Goal: Task Accomplishment & Management: Complete application form

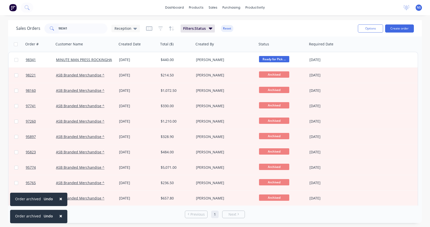
click at [60, 215] on span "×" at bounding box center [60, 215] width 3 height 7
click at [60, 216] on span "×" at bounding box center [60, 215] width 3 height 7
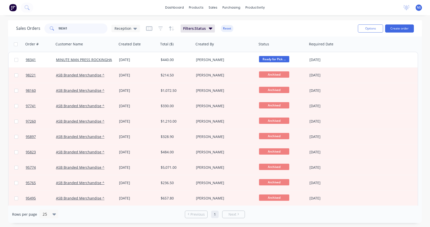
click at [82, 28] on input "98341" at bounding box center [82, 28] width 49 height 10
type input "98"
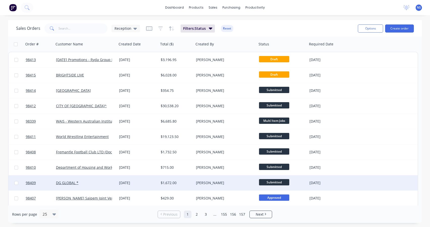
click at [94, 184] on div "DG GLOBAL *" at bounding box center [84, 182] width 56 height 5
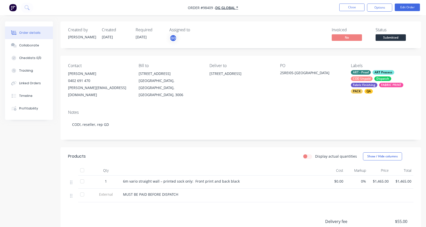
drag, startPoint x: 210, startPoint y: 74, endPoint x: 243, endPoint y: 74, distance: 33.3
click at [243, 74] on div "[STREET_ADDRESS]" at bounding box center [241, 73] width 63 height 7
copy div "[STREET_ADDRESS]"
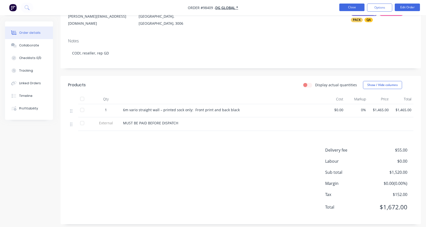
click at [352, 5] on button "Close" at bounding box center [351, 8] width 25 height 8
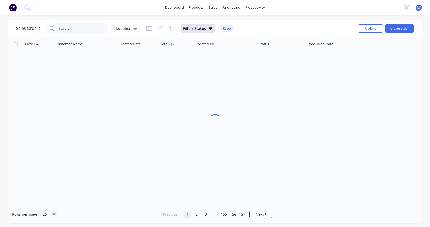
click at [70, 28] on input "text" at bounding box center [82, 28] width 49 height 10
click at [75, 29] on input "91934" at bounding box center [82, 28] width 49 height 10
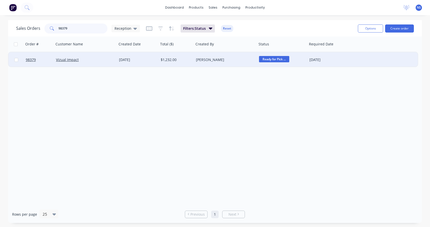
type input "98379"
click at [93, 61] on div "Vizual Impact" at bounding box center [84, 59] width 56 height 5
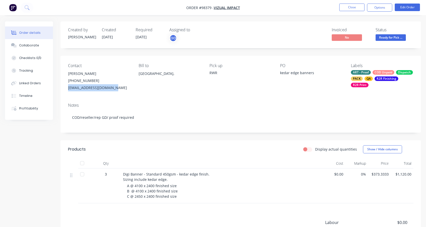
drag, startPoint x: 112, startPoint y: 87, endPoint x: 65, endPoint y: 90, distance: 46.9
click at [65, 90] on div "Contact [PERSON_NAME] [PHONE_NUMBER] [EMAIL_ADDRESS][DOMAIN_NAME] Bill to [GEOG…" at bounding box center [241, 77] width 361 height 43
copy div "[EMAIL_ADDRESS][DOMAIN_NAME]"
click at [28, 46] on div "Collaborate" at bounding box center [29, 45] width 20 height 5
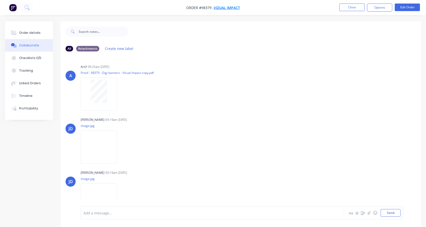
click at [230, 8] on span "Vizual Impact" at bounding box center [227, 7] width 26 height 5
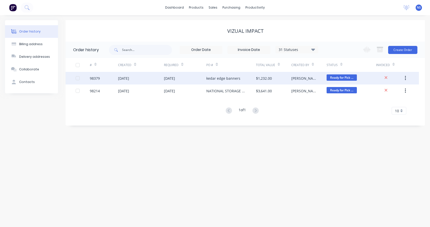
click at [191, 80] on div "[DATE]" at bounding box center [185, 78] width 42 height 13
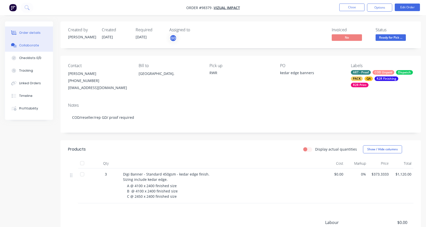
click at [34, 45] on div "Collaborate" at bounding box center [29, 45] width 20 height 5
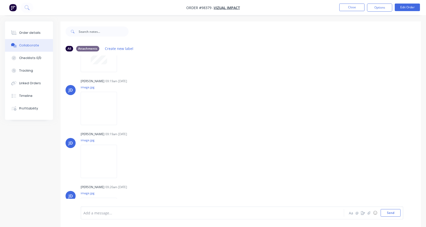
scroll to position [66, 0]
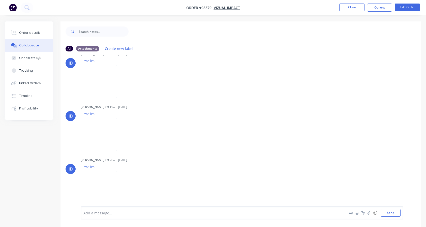
click at [148, 213] on div at bounding box center [203, 212] width 238 height 5
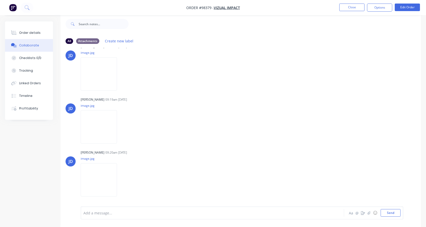
scroll to position [86, 0]
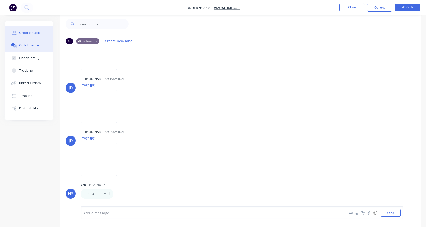
click at [29, 33] on div "Order details" at bounding box center [29, 33] width 21 height 5
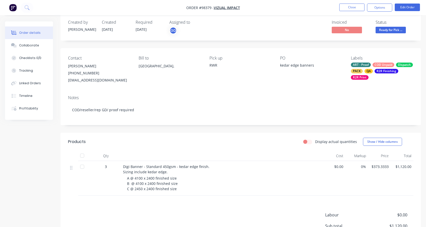
click at [372, 66] on div "ART - Proof COD Unpaid Dispatch PACK QA R2R Finishing R2R Print" at bounding box center [382, 71] width 63 height 17
click at [372, 67] on div "ART - Proof COD Unpaid Dispatch PACK QA R2R Finishing R2R Print" at bounding box center [382, 71] width 63 height 17
click at [372, 65] on div "ART - Proof COD Unpaid Dispatch PACK QA R2R Finishing R2R Print" at bounding box center [382, 71] width 63 height 17
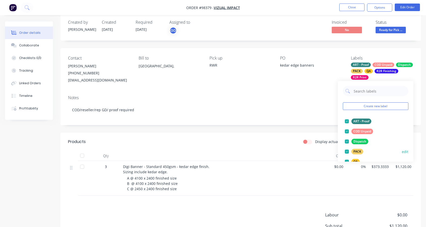
click at [347, 132] on div at bounding box center [347, 131] width 10 height 10
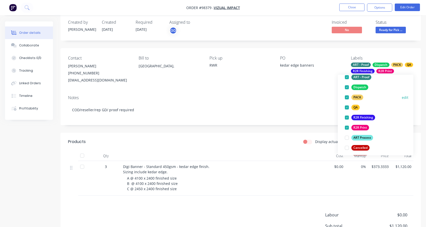
scroll to position [102, 0]
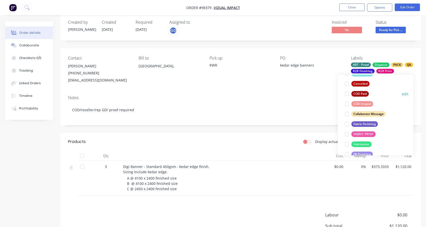
click at [346, 94] on div at bounding box center [347, 94] width 10 height 10
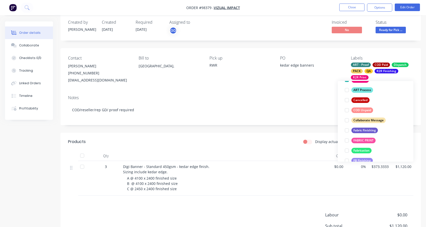
scroll to position [31, 0]
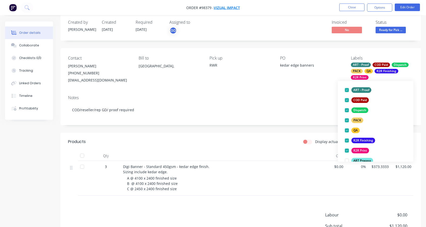
click at [226, 5] on span "Vizual Impact" at bounding box center [227, 7] width 26 height 5
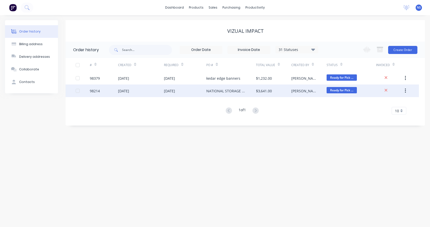
click at [197, 93] on div "[DATE]" at bounding box center [185, 90] width 42 height 13
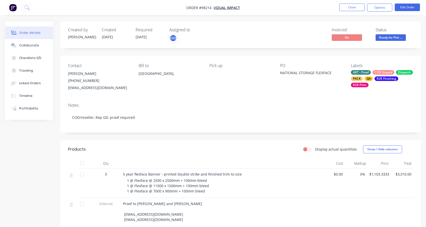
click at [372, 74] on div "ART - Proof COD Unpaid Dispatch PACK QA R2R Finishing R2R Print" at bounding box center [382, 78] width 63 height 17
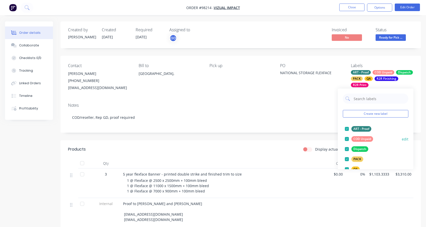
click at [348, 139] on div at bounding box center [347, 139] width 10 height 10
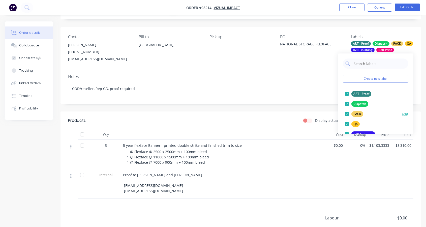
scroll to position [79, 0]
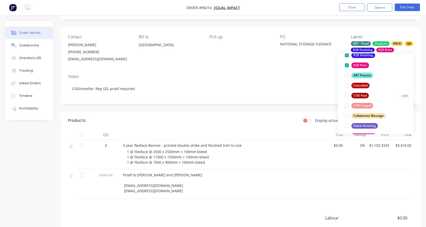
click at [346, 95] on div at bounding box center [347, 96] width 10 height 10
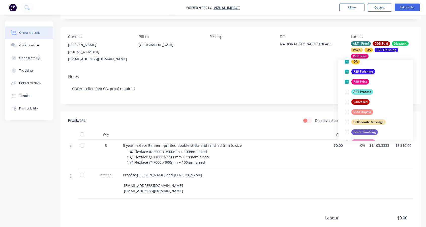
scroll to position [8, 0]
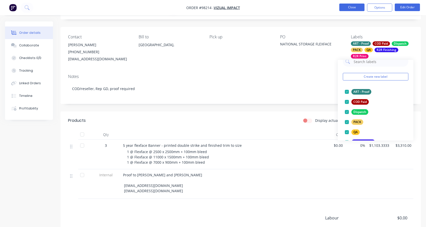
click at [352, 9] on button "Close" at bounding box center [351, 8] width 25 height 8
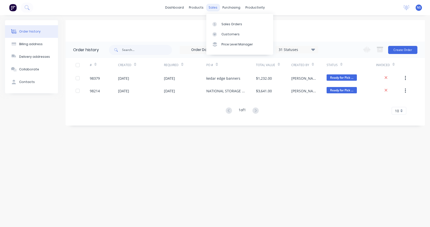
click at [213, 6] on div "sales" at bounding box center [213, 8] width 14 height 8
click at [226, 24] on div "Sales Orders" at bounding box center [231, 24] width 21 height 5
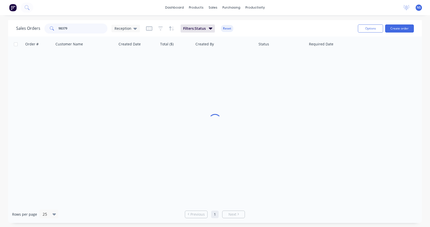
click at [86, 31] on input "98379" at bounding box center [82, 28] width 49 height 10
type input "98407"
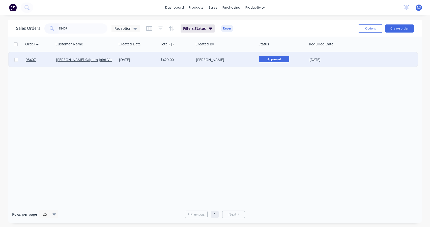
click at [152, 59] on div "[DATE]" at bounding box center [138, 59] width 38 height 5
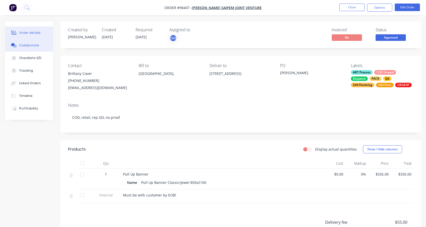
click at [35, 45] on div "Collaborate" at bounding box center [29, 45] width 20 height 5
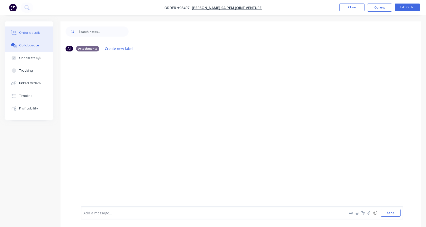
click at [24, 31] on div "Order details" at bounding box center [29, 33] width 21 height 5
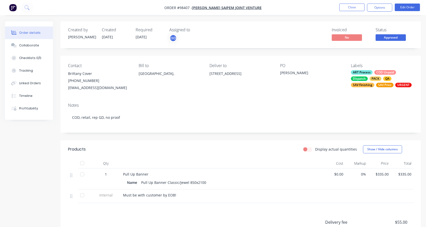
click at [26, 33] on div "Order details" at bounding box center [29, 33] width 21 height 5
click at [67, 87] on div "Contact [PERSON_NAME] Cover [PHONE_NUMBER] [EMAIL_ADDRESS][DOMAIN_NAME] Bill to…" at bounding box center [241, 77] width 361 height 43
drag, startPoint x: 67, startPoint y: 87, endPoint x: 117, endPoint y: 87, distance: 50.2
click at [122, 88] on div "Contact [PERSON_NAME] Cover [PHONE_NUMBER] [EMAIL_ADDRESS][DOMAIN_NAME] Bill to…" at bounding box center [241, 77] width 361 height 43
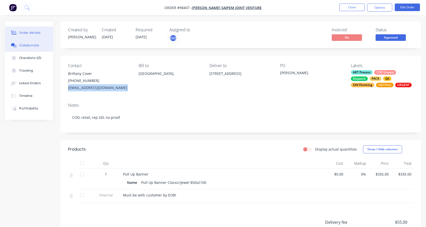
click at [26, 43] on div "Collaborate" at bounding box center [29, 45] width 20 height 5
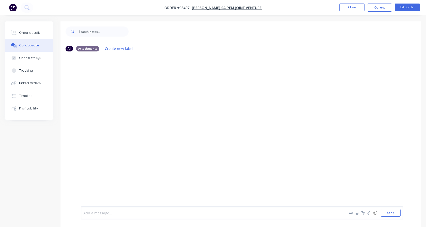
click at [103, 211] on div at bounding box center [203, 212] width 238 height 5
click at [347, 6] on button "Close" at bounding box center [351, 8] width 25 height 8
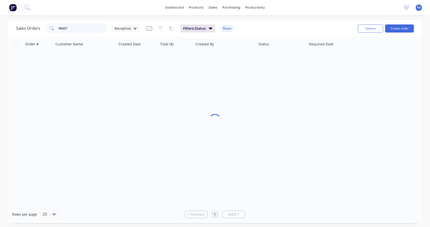
click at [85, 31] on input "98407" at bounding box center [82, 28] width 49 height 10
type input "98369"
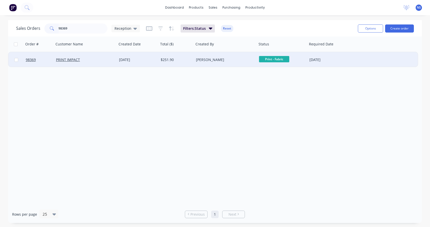
click at [108, 61] on div "PRINT IMPACT" at bounding box center [84, 59] width 56 height 5
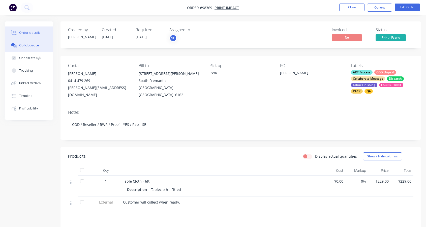
click at [31, 45] on div "Collaborate" at bounding box center [29, 45] width 20 height 5
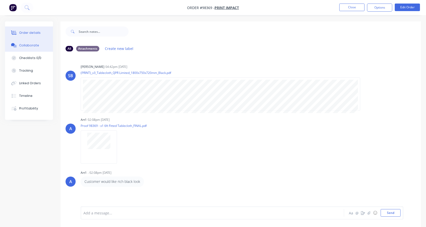
drag, startPoint x: 29, startPoint y: 34, endPoint x: 45, endPoint y: 38, distance: 16.6
click at [29, 34] on div "Order details" at bounding box center [29, 33] width 21 height 5
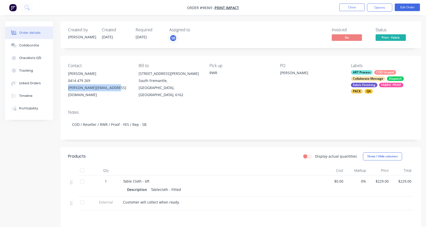
drag, startPoint x: 68, startPoint y: 88, endPoint x: 110, endPoint y: 88, distance: 42.9
click at [115, 87] on div "Contact [PERSON_NAME] [PHONE_NUMBER] [PERSON_NAME][EMAIL_ADDRESS][DOMAIN_NAME] …" at bounding box center [241, 81] width 361 height 50
copy div "[PERSON_NAME][EMAIL_ADDRESS][DOMAIN_NAME]"
click at [25, 44] on div "Collaborate" at bounding box center [29, 45] width 20 height 5
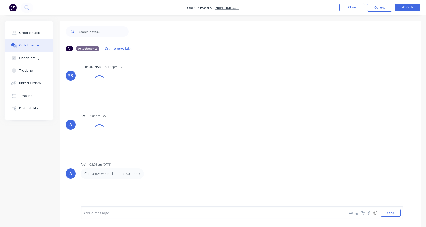
click at [121, 216] on div "Add a message..." at bounding box center [202, 213] width 238 height 8
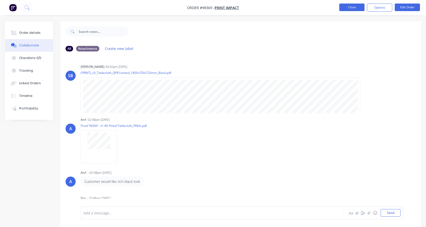
click at [346, 7] on button "Close" at bounding box center [351, 8] width 25 height 8
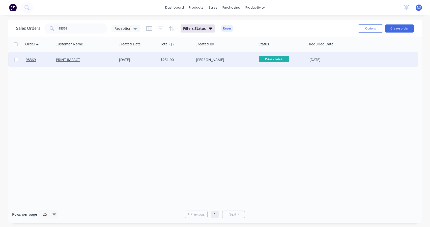
click at [236, 60] on div "[PERSON_NAME]" at bounding box center [224, 59] width 56 height 5
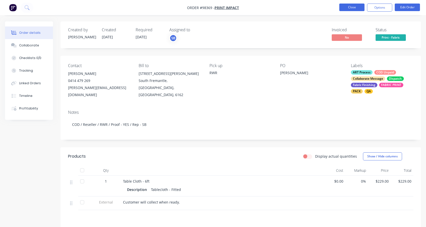
click at [347, 7] on button "Close" at bounding box center [351, 8] width 25 height 8
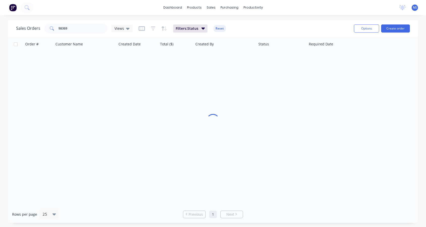
click at [349, 7] on div "dashboard products sales purchasing productivity dashboard products Product Cat…" at bounding box center [213, 7] width 426 height 15
click at [79, 26] on input "98369" at bounding box center [82, 28] width 49 height 10
click at [78, 29] on input "98369" at bounding box center [82, 28] width 49 height 10
type input "98393"
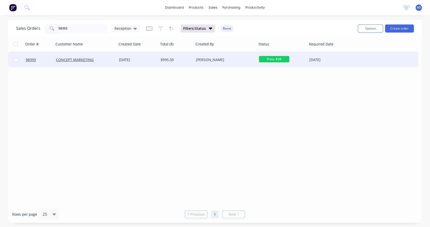
click at [227, 60] on div "[PERSON_NAME]" at bounding box center [224, 59] width 56 height 5
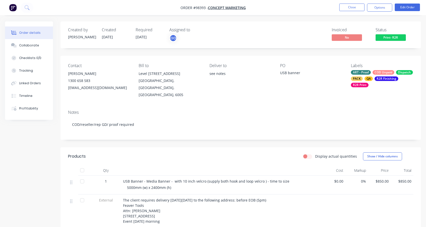
drag, startPoint x: 68, startPoint y: 87, endPoint x: 119, endPoint y: 88, distance: 50.7
click at [125, 89] on div "[EMAIL_ADDRESS][DOMAIN_NAME]" at bounding box center [99, 87] width 63 height 7
copy div "[EMAIL_ADDRESS][DOMAIN_NAME]"
click at [36, 44] on div "Collaborate" at bounding box center [29, 45] width 20 height 5
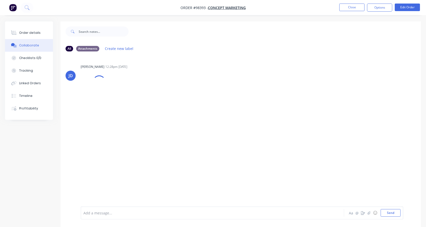
click at [104, 213] on div at bounding box center [203, 212] width 238 height 5
click at [350, 7] on button "Close" at bounding box center [351, 8] width 25 height 8
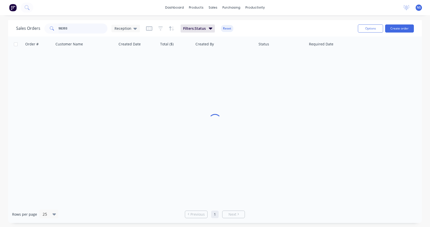
click at [74, 30] on input "98393" at bounding box center [82, 28] width 49 height 10
click at [73, 29] on input "98385" at bounding box center [82, 28] width 49 height 10
click at [88, 27] on input "98360" at bounding box center [82, 28] width 49 height 10
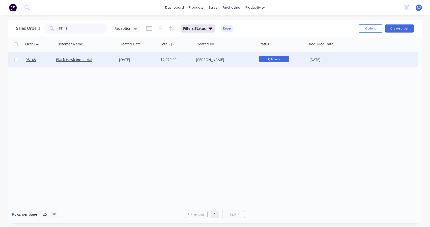
type input "98148"
click at [107, 60] on div "Black Hawk Industrial" at bounding box center [84, 59] width 56 height 5
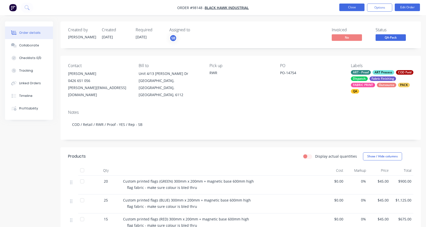
click at [350, 9] on button "Close" at bounding box center [351, 8] width 25 height 8
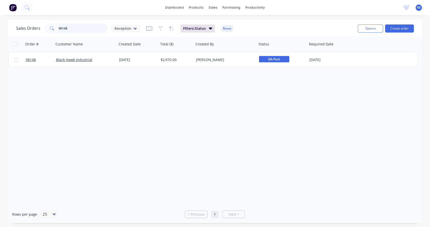
click at [77, 29] on input "98148" at bounding box center [82, 28] width 49 height 10
click at [78, 29] on input "98363" at bounding box center [82, 28] width 49 height 10
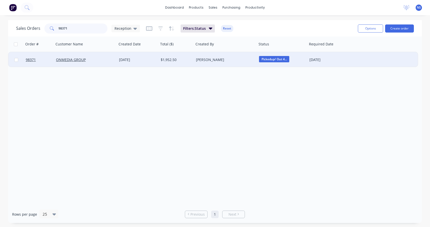
type input "98371"
click at [226, 62] on div "[PERSON_NAME]" at bounding box center [224, 59] width 56 height 5
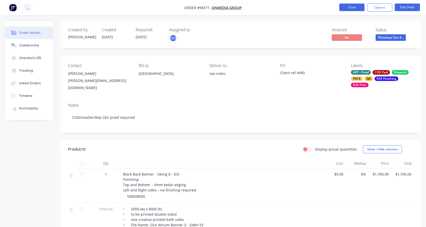
click at [349, 6] on button "Close" at bounding box center [351, 8] width 25 height 8
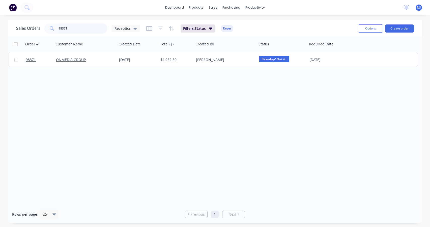
click at [79, 28] on input "98371" at bounding box center [82, 28] width 49 height 10
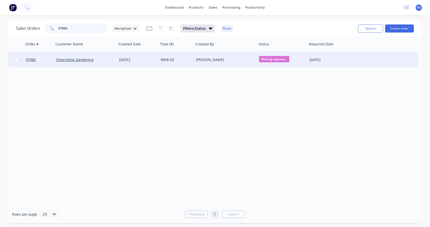
type input "97985"
click at [153, 61] on div "[DATE]" at bounding box center [138, 59] width 38 height 5
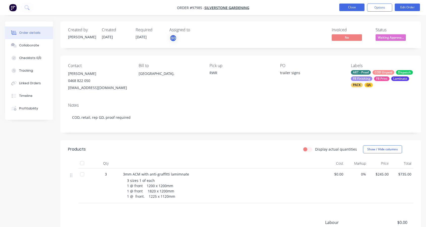
click at [348, 8] on button "Close" at bounding box center [351, 8] width 25 height 8
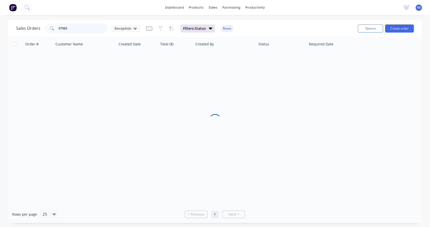
click at [89, 28] on input "97985" at bounding box center [82, 28] width 49 height 10
drag, startPoint x: 82, startPoint y: 27, endPoint x: 53, endPoint y: 28, distance: 29.3
click at [53, 28] on div "97985" at bounding box center [75, 28] width 63 height 10
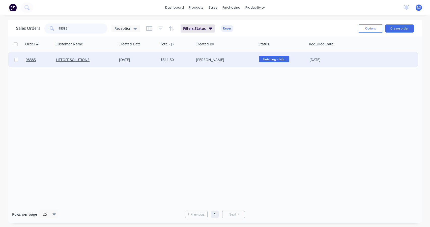
type input "98385"
click at [109, 59] on div "LIFTOFF SOLUTIONS" at bounding box center [84, 59] width 56 height 5
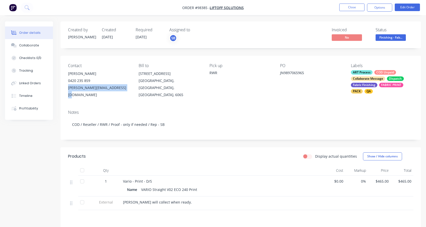
drag, startPoint x: 68, startPoint y: 88, endPoint x: 114, endPoint y: 88, distance: 46.4
click at [121, 87] on div "Contact [PERSON_NAME] 0420 235 859 [PERSON_NAME][EMAIL_ADDRESS][DOMAIN_NAME] Bi…" at bounding box center [241, 81] width 361 height 50
copy div "[PERSON_NAME][EMAIL_ADDRESS][DOMAIN_NAME]"
click at [34, 45] on div "Collaborate" at bounding box center [29, 45] width 20 height 5
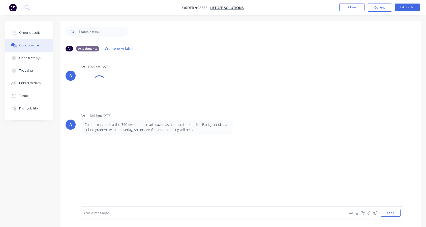
click at [109, 214] on div at bounding box center [203, 212] width 238 height 5
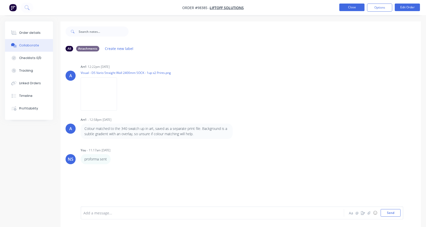
click at [350, 7] on button "Close" at bounding box center [351, 8] width 25 height 8
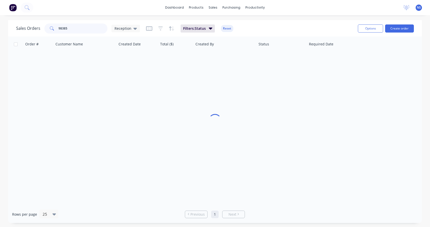
drag, startPoint x: 64, startPoint y: 27, endPoint x: 52, endPoint y: 27, distance: 11.1
click at [52, 27] on div "98385" at bounding box center [75, 28] width 63 height 10
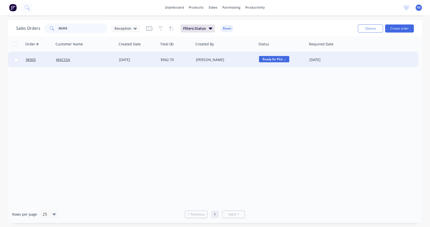
type input "98305"
click at [95, 61] on div "WACSSA" at bounding box center [84, 59] width 56 height 5
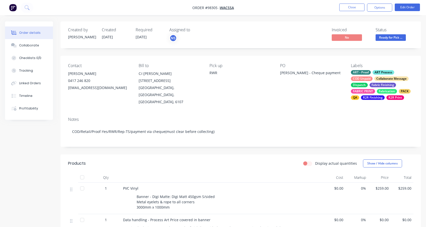
click at [373, 79] on div "ART - Proof ART Process COD Unpaid Collaborate Message Dispatch Fabric Finishin…" at bounding box center [382, 85] width 63 height 30
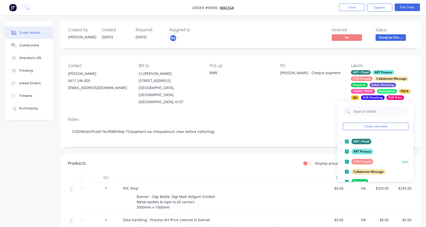
click at [347, 162] on div at bounding box center [347, 162] width 10 height 10
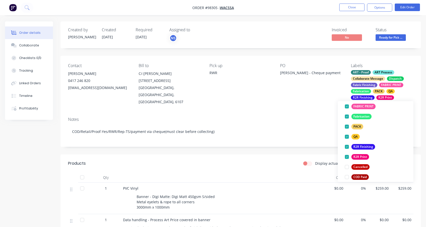
scroll to position [94, 0]
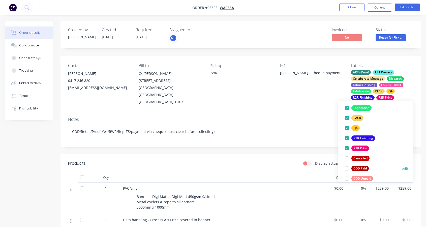
click at [347, 168] on div at bounding box center [347, 168] width 10 height 10
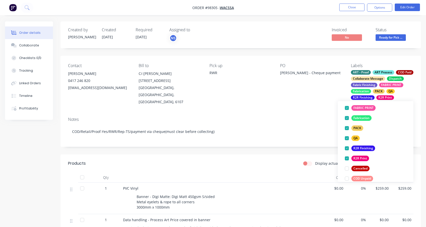
scroll to position [0, 0]
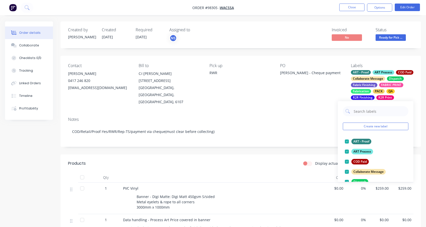
click at [66, 88] on div "Contact [PERSON_NAME] [PHONE_NUMBER] [EMAIL_ADDRESS][DOMAIN_NAME] Bill to C/-[P…" at bounding box center [241, 84] width 361 height 57
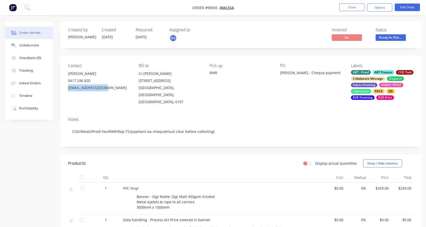
drag, startPoint x: 67, startPoint y: 88, endPoint x: 101, endPoint y: 88, distance: 34.0
click at [101, 88] on div "Contact [PERSON_NAME] [PHONE_NUMBER] [EMAIL_ADDRESS][DOMAIN_NAME] Bill to C/-[P…" at bounding box center [241, 84] width 361 height 57
copy div "[EMAIL_ADDRESS][DOMAIN_NAME]"
click at [352, 8] on button "Close" at bounding box center [351, 8] width 25 height 8
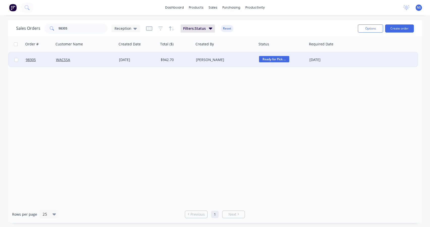
click at [230, 61] on div "[PERSON_NAME]" at bounding box center [224, 59] width 56 height 5
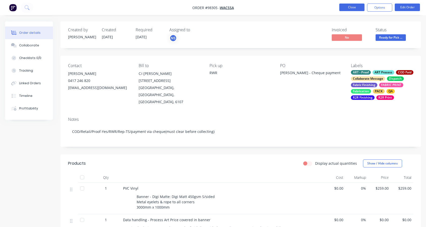
click at [346, 6] on button "Close" at bounding box center [351, 8] width 25 height 8
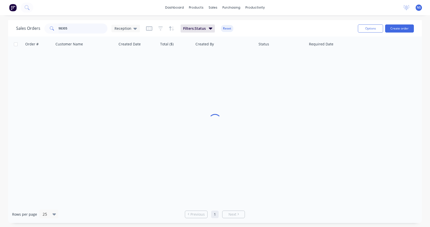
click at [83, 30] on input "98305" at bounding box center [82, 28] width 49 height 10
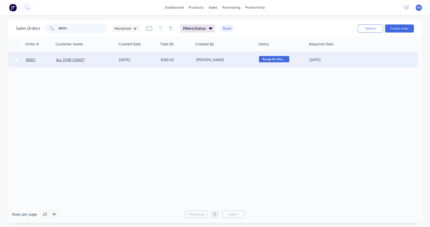
type input "98351"
click at [106, 61] on div "ALL STAR SIGNS*" at bounding box center [84, 59] width 56 height 5
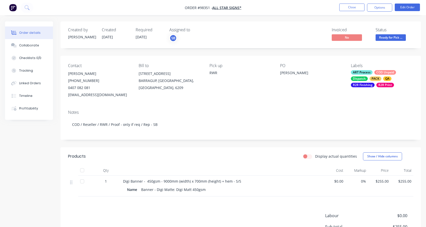
click at [367, 79] on div "Dispatch" at bounding box center [359, 78] width 17 height 5
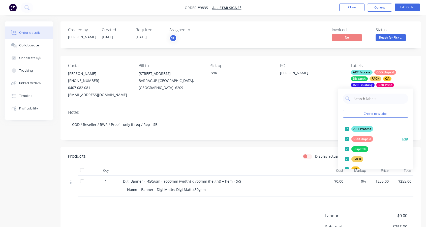
click at [347, 140] on div at bounding box center [347, 139] width 10 height 10
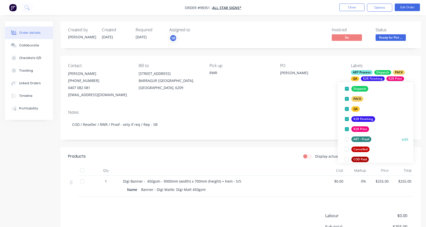
scroll to position [50, 0]
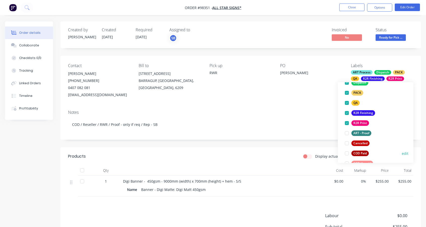
click at [349, 154] on div at bounding box center [347, 153] width 10 height 10
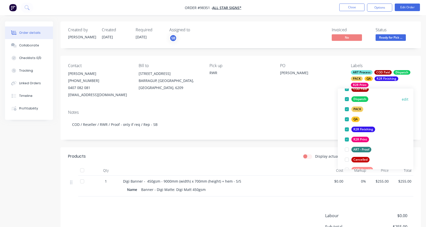
scroll to position [0, 0]
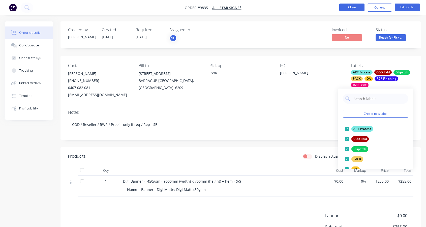
click at [353, 7] on button "Close" at bounding box center [351, 8] width 25 height 8
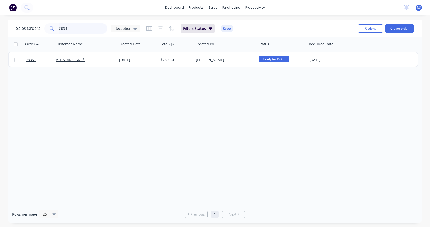
click at [75, 30] on input "98351" at bounding box center [82, 28] width 49 height 10
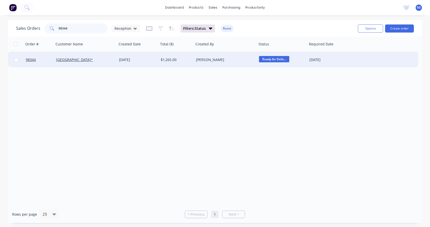
type input "98344"
click at [181, 60] on div "$1,265.00" at bounding box center [176, 59] width 30 height 5
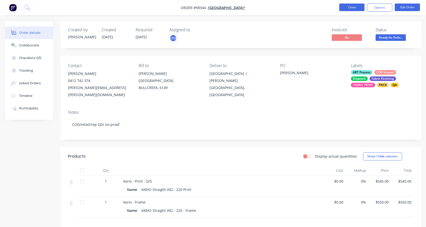
click at [355, 7] on button "Close" at bounding box center [351, 8] width 25 height 8
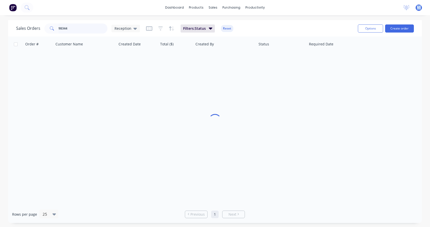
click at [76, 28] on input "98344" at bounding box center [82, 28] width 49 height 10
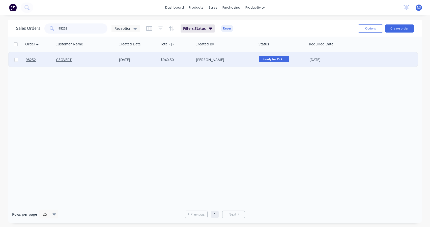
type input "98252"
click at [96, 57] on div "GEOVERT" at bounding box center [84, 59] width 56 height 5
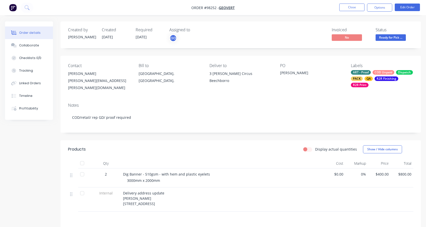
click at [372, 75] on div "ART - Proof COD Unpaid Dispatch PACK QA R2R Finishing R2R Print" at bounding box center [382, 78] width 63 height 17
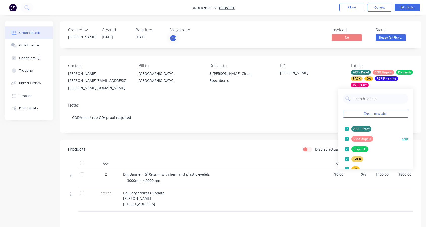
click at [346, 138] on div at bounding box center [347, 139] width 10 height 10
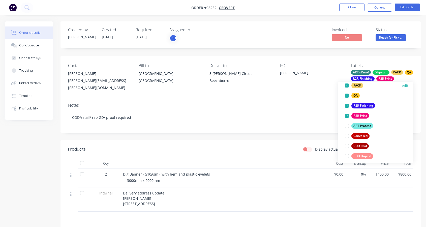
scroll to position [62, 0]
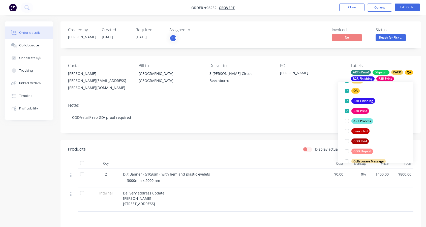
click at [347, 140] on div at bounding box center [347, 141] width 10 height 10
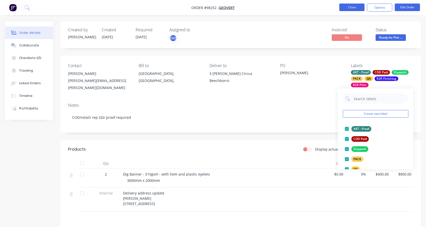
click at [351, 9] on button "Close" at bounding box center [351, 8] width 25 height 8
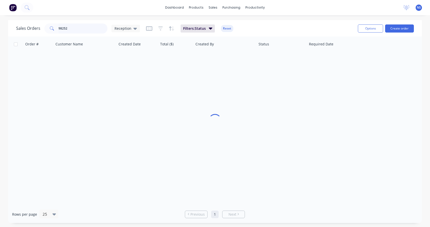
click at [76, 29] on input "98252" at bounding box center [82, 28] width 49 height 10
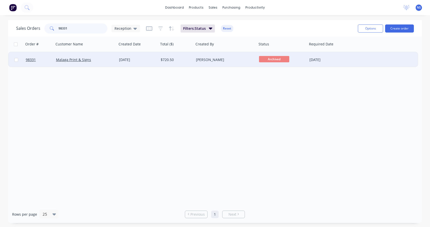
type input "98331"
click at [236, 57] on div "[PERSON_NAME]" at bounding box center [224, 59] width 56 height 5
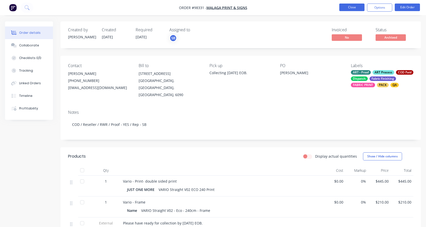
click at [350, 7] on button "Close" at bounding box center [351, 8] width 25 height 8
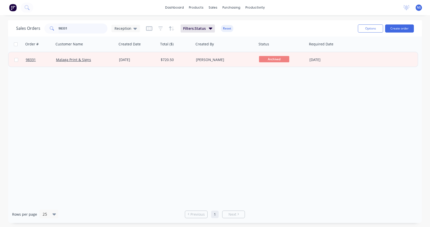
click at [73, 29] on input "98331" at bounding box center [82, 28] width 49 height 10
click at [74, 29] on input "98331" at bounding box center [82, 28] width 49 height 10
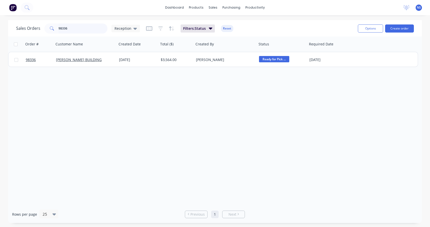
click at [78, 28] on input "98336" at bounding box center [82, 28] width 49 height 10
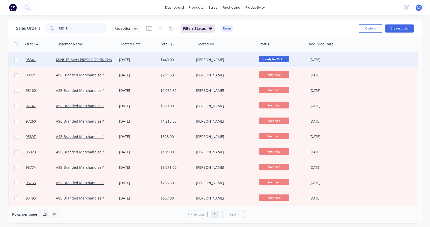
type input "98341"
click at [234, 61] on div "[PERSON_NAME]" at bounding box center [224, 59] width 56 height 5
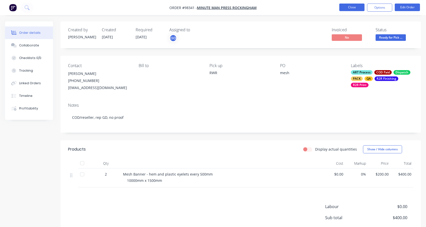
click at [353, 6] on button "Close" at bounding box center [351, 8] width 25 height 8
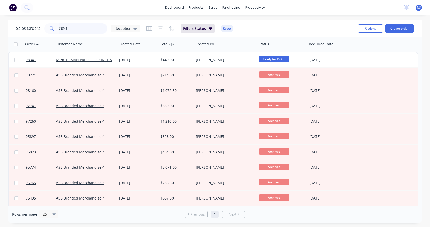
click at [73, 27] on input "98341" at bounding box center [82, 28] width 49 height 10
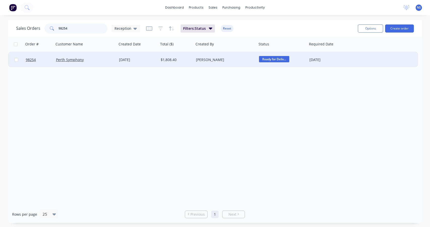
type input "98254"
click at [219, 61] on div "[PERSON_NAME]" at bounding box center [224, 59] width 56 height 5
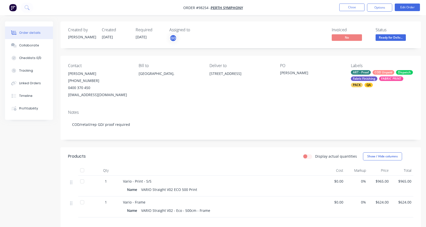
click at [372, 75] on div "ART - Proof COD Unpaid Dispatch Fabric Finishing FABRIC PRINT PACK QA" at bounding box center [382, 78] width 63 height 17
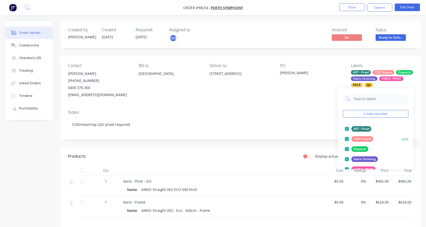
click at [346, 139] on div at bounding box center [347, 139] width 10 height 10
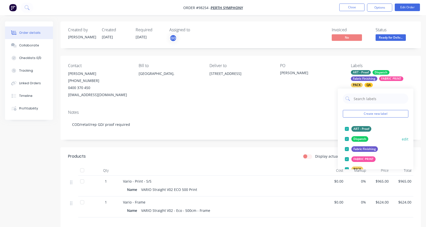
scroll to position [86, 0]
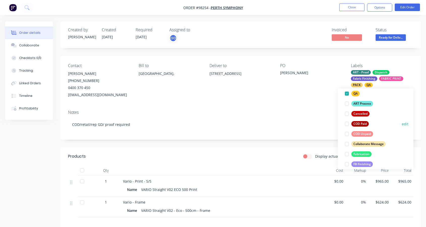
click at [348, 124] on div at bounding box center [347, 124] width 10 height 10
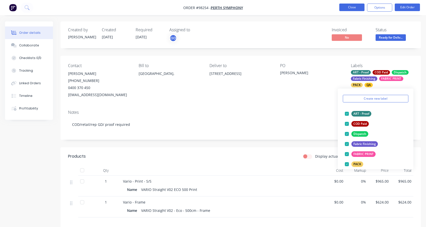
click at [351, 8] on button "Close" at bounding box center [351, 8] width 25 height 8
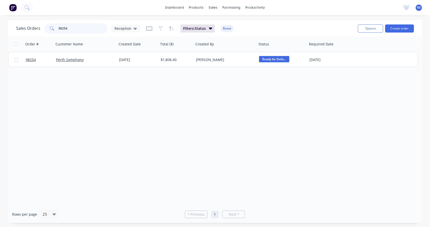
click at [78, 28] on input "98254" at bounding box center [82, 28] width 49 height 10
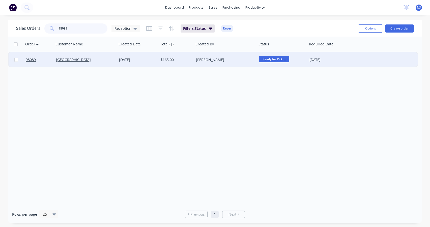
type input "98089"
click at [145, 64] on div "[DATE]" at bounding box center [138, 59] width 42 height 15
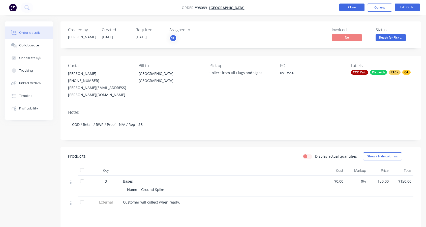
click at [346, 9] on button "Close" at bounding box center [351, 8] width 25 height 8
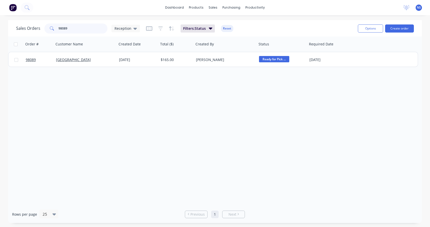
click at [81, 28] on input "98089" at bounding box center [82, 28] width 49 height 10
drag, startPoint x: 80, startPoint y: 29, endPoint x: 53, endPoint y: 25, distance: 27.3
click at [53, 25] on div "98089" at bounding box center [75, 28] width 63 height 10
click at [63, 27] on input "viz si" at bounding box center [82, 28] width 49 height 10
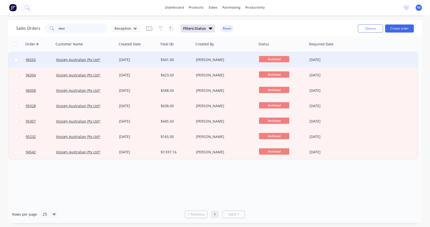
type input "vissi"
click at [111, 58] on div "Vissign Australian Pty Ltd^" at bounding box center [84, 59] width 56 height 5
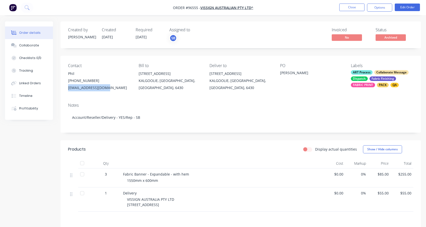
drag, startPoint x: 67, startPoint y: 87, endPoint x: 106, endPoint y: 89, distance: 38.9
click at [106, 89] on div "Contact Phil [PHONE_NUMBER] [EMAIL_ADDRESS][DOMAIN_NAME] Bill to [STREET_ADDRES…" at bounding box center [241, 77] width 361 height 43
copy div "[EMAIL_ADDRESS][DOMAIN_NAME]"
click at [351, 5] on button "Close" at bounding box center [351, 8] width 25 height 8
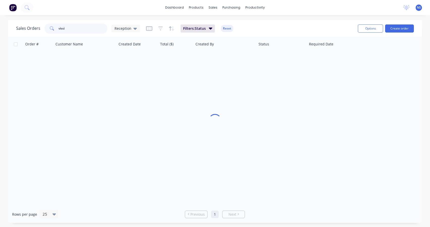
drag, startPoint x: 80, startPoint y: 28, endPoint x: 54, endPoint y: 29, distance: 26.3
click at [54, 29] on div "vissi" at bounding box center [75, 28] width 63 height 10
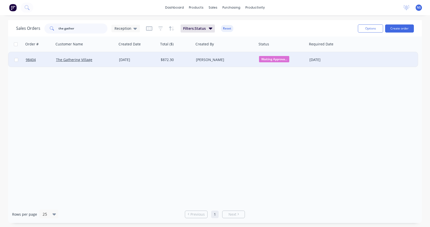
type input "the gather"
click at [103, 62] on div "The Gathering Village" at bounding box center [84, 59] width 56 height 5
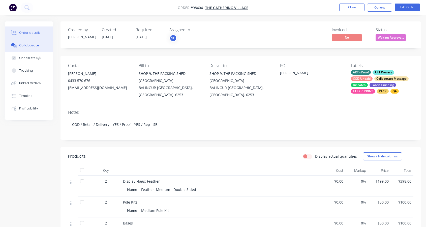
click at [26, 44] on div "Collaborate" at bounding box center [29, 45] width 20 height 5
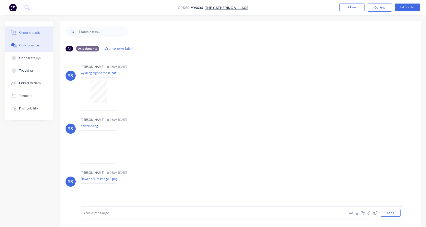
click at [31, 32] on div "Order details" at bounding box center [29, 33] width 21 height 5
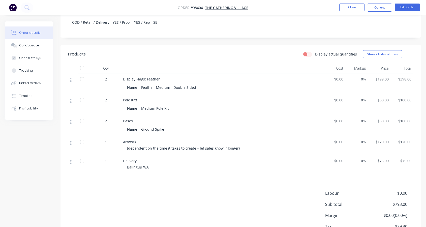
scroll to position [47, 0]
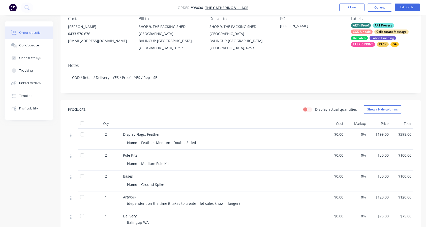
drag, startPoint x: 65, startPoint y: 40, endPoint x: 121, endPoint y: 40, distance: 55.7
click at [121, 40] on div "Contact [PERSON_NAME] [PHONE_NUMBER] [EMAIL_ADDRESS][DOMAIN_NAME] Bill to SHOP …" at bounding box center [241, 34] width 361 height 50
copy div "[EMAIL_ADDRESS][DOMAIN_NAME]"
click at [350, 8] on button "Close" at bounding box center [351, 8] width 25 height 8
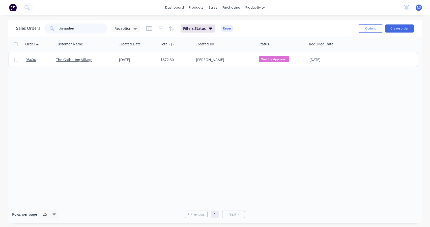
drag, startPoint x: 81, startPoint y: 29, endPoint x: 44, endPoint y: 29, distance: 37.3
click at [45, 28] on div "the gather" at bounding box center [75, 28] width 63 height 10
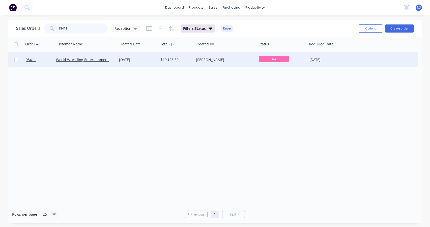
type input "98411"
click at [152, 62] on div "[DATE]" at bounding box center [138, 59] width 38 height 5
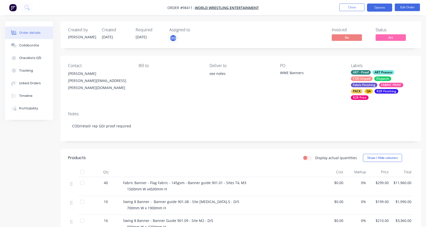
click at [380, 8] on button "Options" at bounding box center [379, 8] width 25 height 8
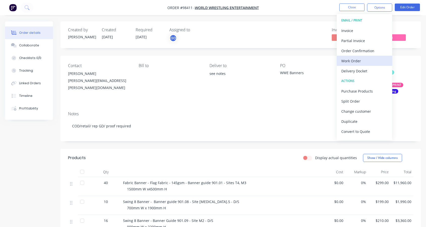
click at [361, 60] on div "Work Order" at bounding box center [364, 60] width 46 height 7
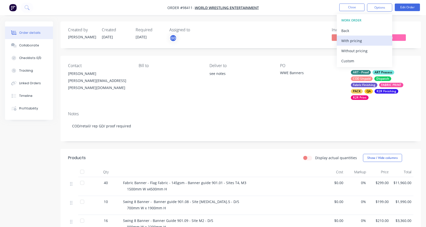
click at [355, 42] on div "With pricing" at bounding box center [364, 40] width 46 height 7
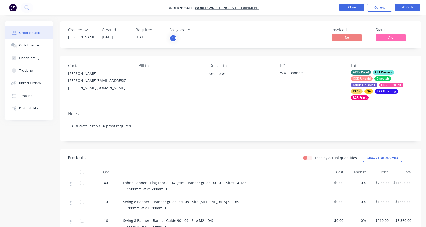
click at [353, 8] on button "Close" at bounding box center [351, 8] width 25 height 8
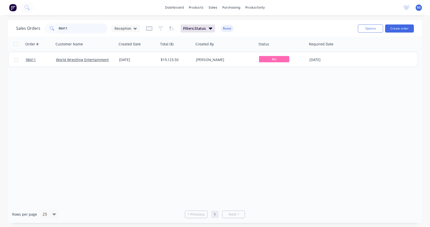
click at [73, 29] on input "98411" at bounding box center [82, 28] width 49 height 10
type input "98339"
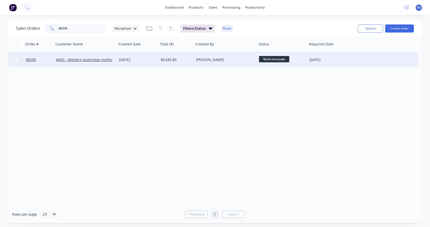
click at [221, 61] on div "[PERSON_NAME]" at bounding box center [224, 59] width 56 height 5
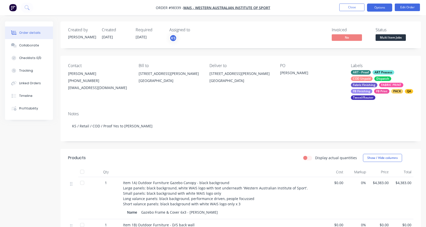
click at [380, 6] on button "Options" at bounding box center [379, 8] width 25 height 8
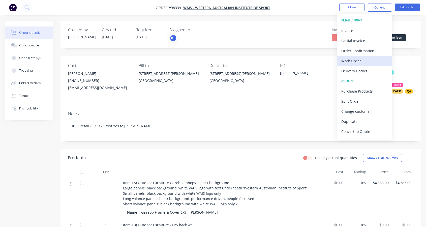
click at [361, 60] on div "Work Order" at bounding box center [364, 60] width 46 height 7
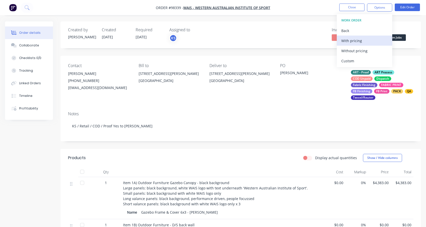
click at [357, 40] on div "With pricing" at bounding box center [364, 40] width 46 height 7
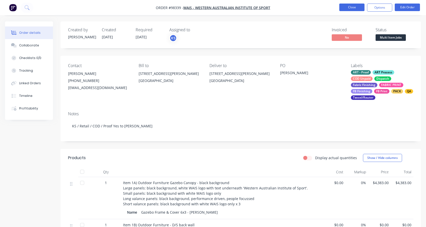
click at [355, 6] on button "Close" at bounding box center [351, 8] width 25 height 8
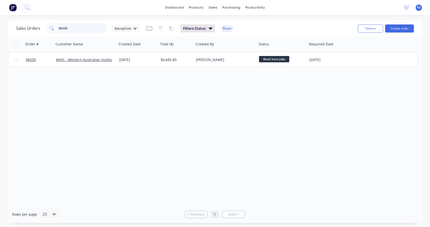
click at [84, 29] on input "98339" at bounding box center [82, 28] width 49 height 10
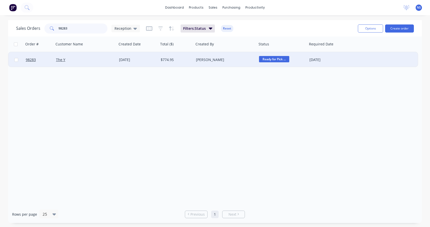
type input "98283"
click at [238, 61] on div "[PERSON_NAME]" at bounding box center [224, 59] width 56 height 5
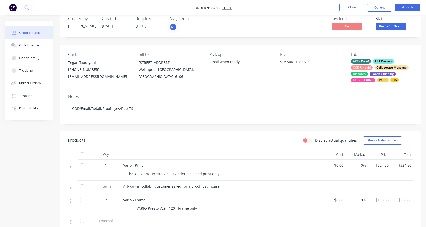
scroll to position [7, 0]
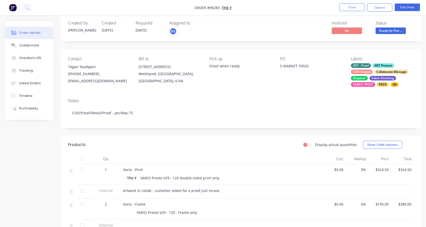
click at [67, 81] on div "Contact [PERSON_NAME] [PHONE_NUMBER] [EMAIL_ADDRESS][DOMAIN_NAME] Bill to [STRE…" at bounding box center [241, 71] width 361 height 45
drag, startPoint x: 73, startPoint y: 81, endPoint x: 117, endPoint y: 83, distance: 44.4
click at [120, 83] on div "Contact [PERSON_NAME] [PHONE_NUMBER] [EMAIL_ADDRESS][DOMAIN_NAME] Bill to [STRE…" at bounding box center [241, 71] width 361 height 45
click at [29, 45] on div "Collaborate" at bounding box center [29, 45] width 20 height 5
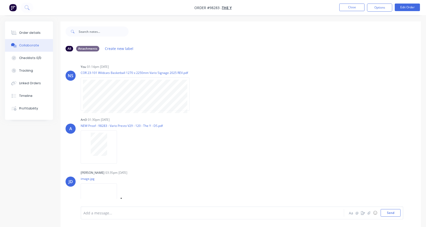
scroll to position [66, 0]
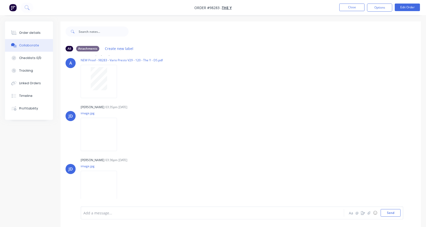
click at [93, 214] on div at bounding box center [203, 212] width 238 height 5
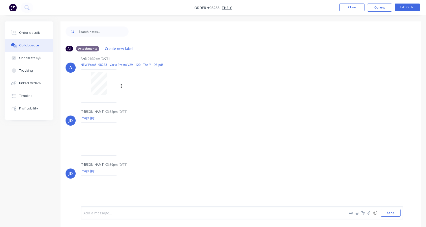
scroll to position [86, 0]
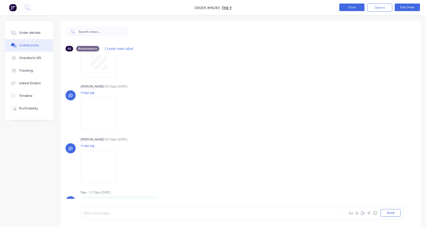
click at [351, 8] on button "Close" at bounding box center [351, 8] width 25 height 8
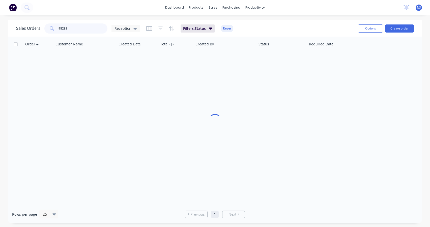
drag, startPoint x: 54, startPoint y: 26, endPoint x: 42, endPoint y: 26, distance: 12.6
click at [42, 26] on div "Sales Orders 98283 Reception" at bounding box center [78, 28] width 124 height 10
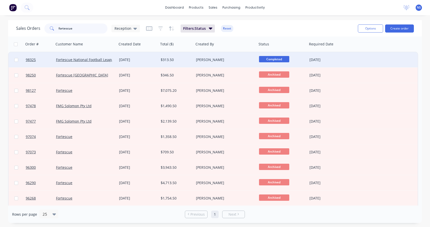
type input "fortescue"
click at [150, 59] on div "[DATE]" at bounding box center [138, 59] width 38 height 5
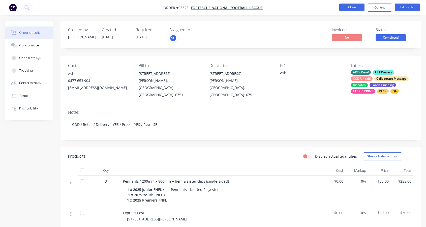
click at [350, 6] on button "Close" at bounding box center [351, 8] width 25 height 8
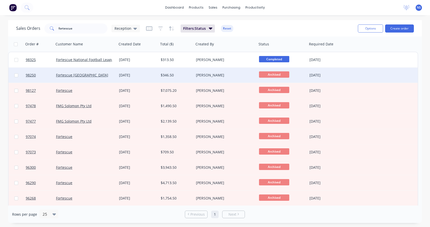
click at [109, 75] on div "Fortescue [GEOGRAPHIC_DATA]" at bounding box center [84, 75] width 56 height 5
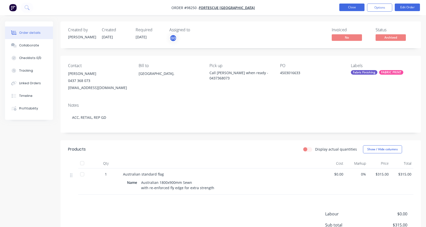
click at [351, 7] on button "Close" at bounding box center [351, 8] width 25 height 8
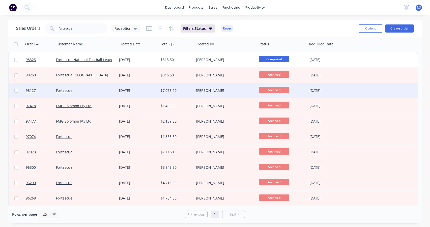
click at [100, 92] on div "Fortescue" at bounding box center [84, 90] width 56 height 5
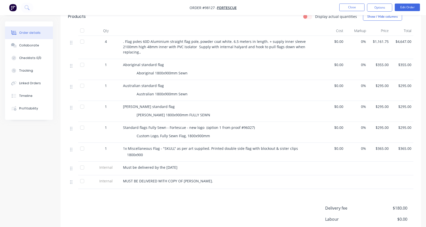
scroll to position [158, 0]
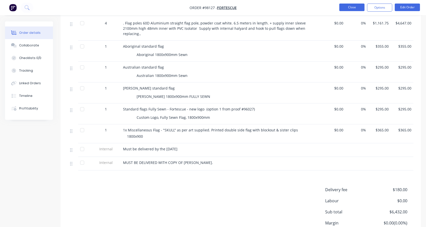
click at [351, 8] on button "Close" at bounding box center [351, 8] width 25 height 8
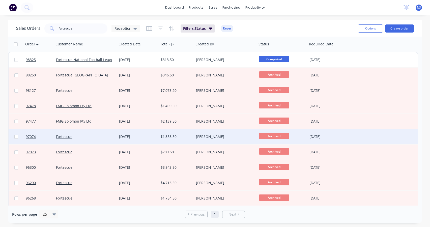
click at [98, 138] on div "Fortescue" at bounding box center [84, 136] width 56 height 5
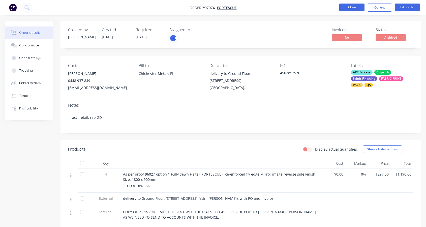
click at [357, 8] on button "Close" at bounding box center [351, 8] width 25 height 8
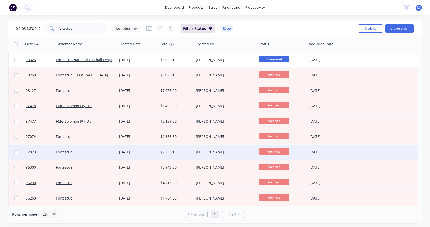
click at [96, 152] on div "Fortescue" at bounding box center [84, 152] width 56 height 5
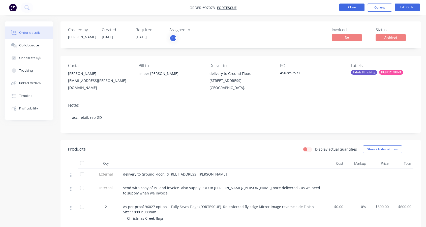
click at [351, 8] on button "Close" at bounding box center [351, 8] width 25 height 8
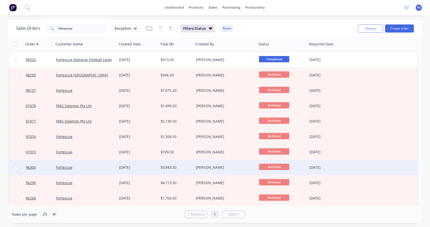
click at [95, 170] on div "Fortescue" at bounding box center [85, 167] width 63 height 15
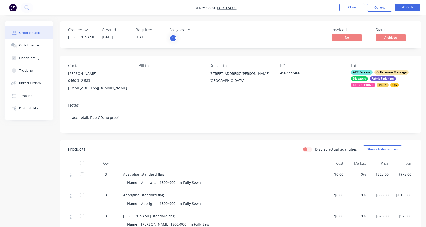
scroll to position [106, 0]
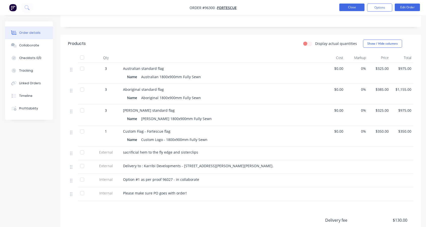
click at [349, 10] on button "Close" at bounding box center [351, 8] width 25 height 8
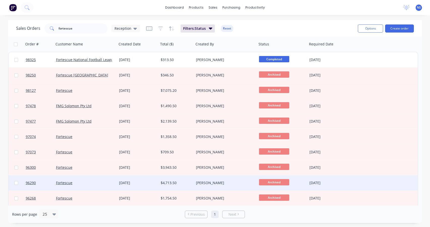
click at [97, 185] on div "Fortescue" at bounding box center [84, 182] width 56 height 5
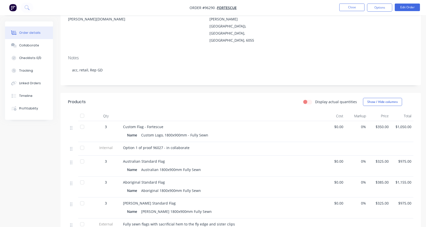
scroll to position [121, 0]
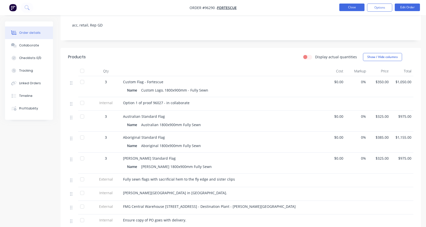
click at [345, 8] on button "Close" at bounding box center [351, 8] width 25 height 8
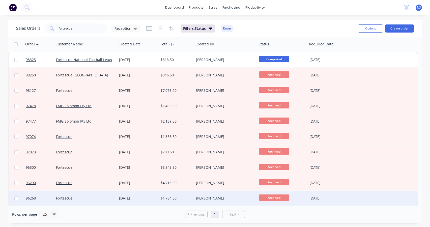
click at [101, 201] on div "Fortescue" at bounding box center [85, 198] width 63 height 15
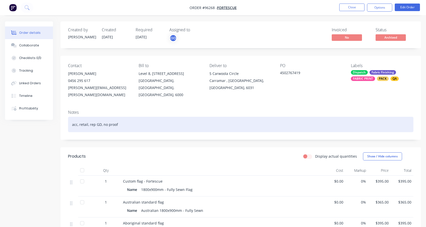
scroll to position [89, 0]
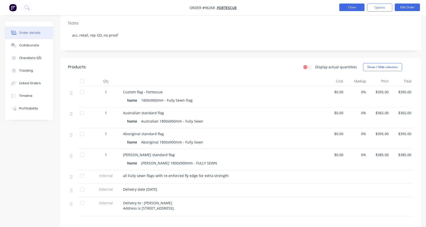
click at [346, 4] on button "Close" at bounding box center [351, 8] width 25 height 8
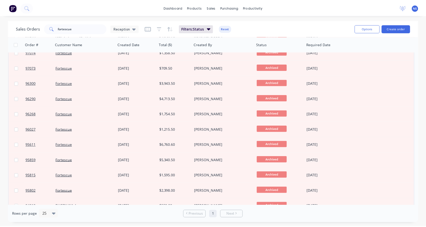
scroll to position [92, 0]
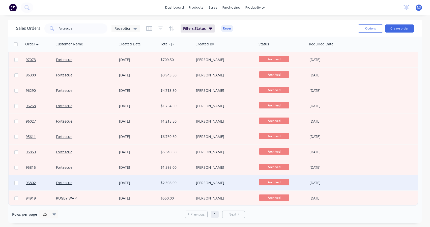
click at [102, 183] on div "Fortescue" at bounding box center [84, 182] width 56 height 5
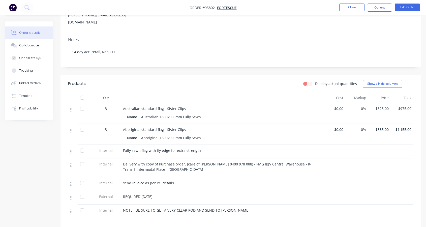
scroll to position [82, 0]
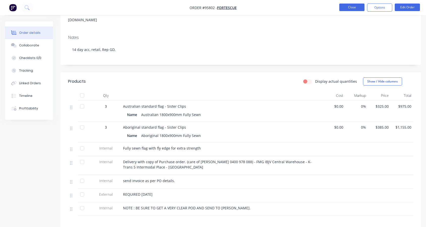
click at [346, 7] on button "Close" at bounding box center [351, 8] width 25 height 8
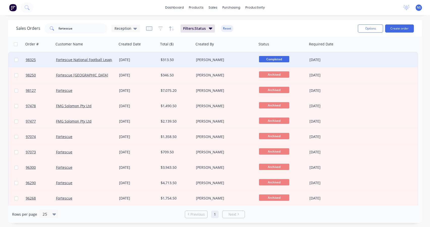
click at [153, 59] on div "[DATE]" at bounding box center [138, 59] width 38 height 5
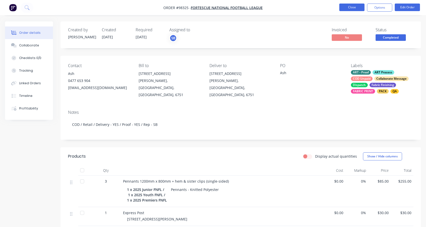
click at [345, 7] on button "Close" at bounding box center [351, 8] width 25 height 8
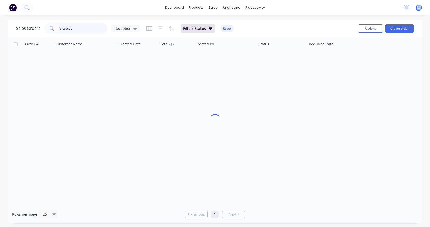
click at [93, 29] on input "fortescue" at bounding box center [82, 28] width 49 height 10
drag, startPoint x: 91, startPoint y: 29, endPoint x: 59, endPoint y: 22, distance: 32.8
click at [59, 22] on div "Sales Orders fortescue Reception Filters: Status Reset" at bounding box center [185, 28] width 338 height 12
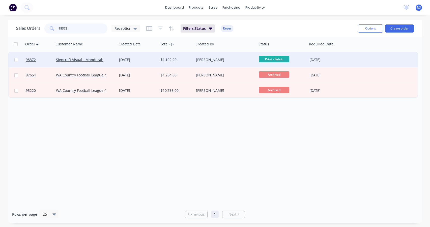
type input "98372"
click at [231, 58] on div "[PERSON_NAME]" at bounding box center [224, 59] width 56 height 5
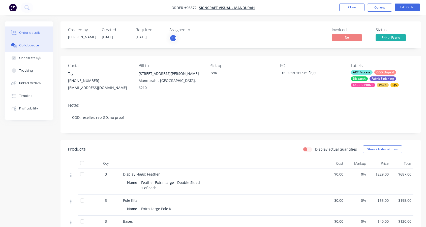
click at [29, 45] on div "Collaborate" at bounding box center [29, 45] width 20 height 5
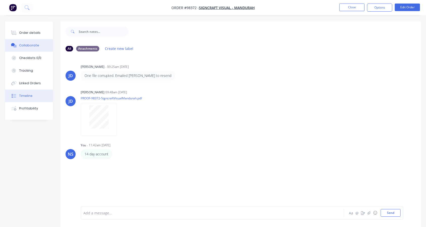
click at [28, 96] on div "Timeline" at bounding box center [25, 96] width 13 height 5
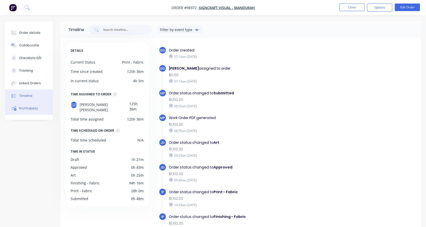
click at [30, 109] on div "Profitability" at bounding box center [28, 108] width 19 height 5
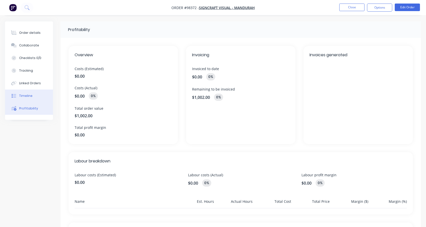
click at [28, 96] on div "Timeline" at bounding box center [25, 96] width 13 height 5
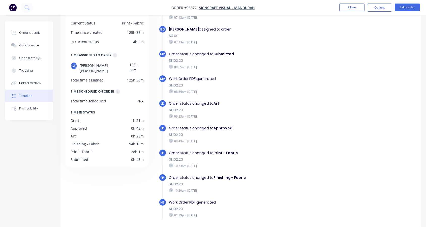
scroll to position [43, 0]
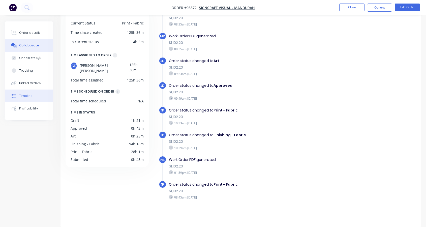
click at [32, 45] on div "Collaborate" at bounding box center [29, 45] width 20 height 5
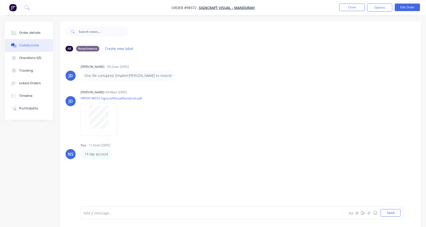
click at [136, 211] on div at bounding box center [203, 212] width 238 height 5
click at [359, 8] on button "Close" at bounding box center [351, 8] width 25 height 8
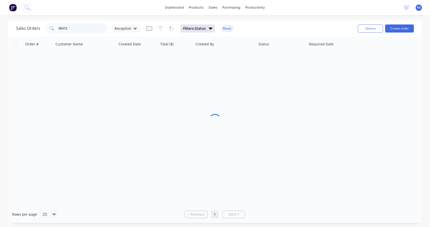
click at [80, 28] on input "98372" at bounding box center [82, 28] width 49 height 10
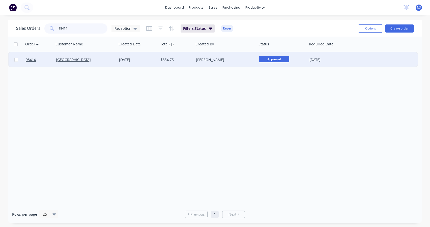
type input "98414"
click at [184, 60] on div "$354.75" at bounding box center [176, 59] width 30 height 5
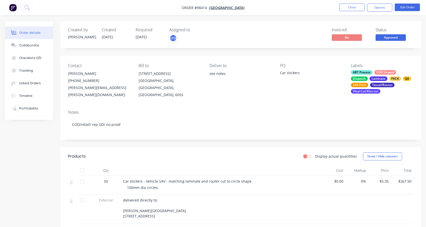
click at [380, 6] on button "Options" at bounding box center [379, 8] width 25 height 8
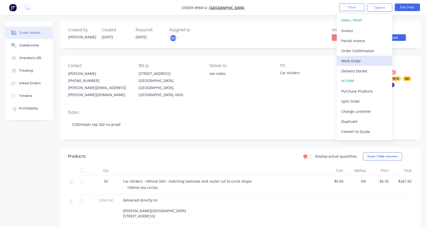
click at [352, 58] on div "Work Order" at bounding box center [364, 60] width 46 height 7
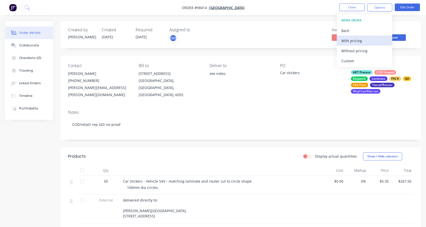
click at [347, 42] on div "With pricing" at bounding box center [364, 40] width 46 height 7
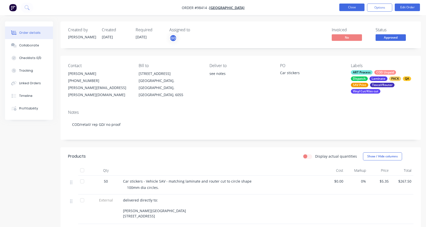
click at [350, 6] on button "Close" at bounding box center [351, 8] width 25 height 8
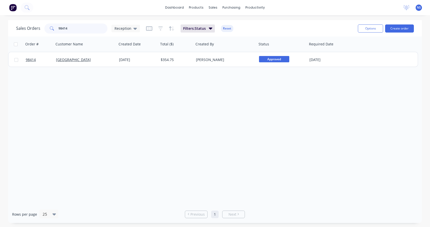
click at [79, 26] on input "98414" at bounding box center [82, 28] width 49 height 10
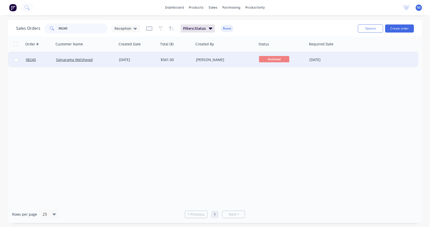
type input "98240"
click at [104, 61] on div "Signarama Welshpool" at bounding box center [84, 59] width 56 height 5
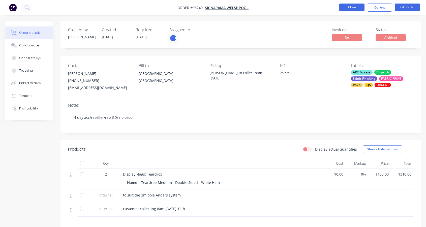
click at [355, 8] on button "Close" at bounding box center [351, 8] width 25 height 8
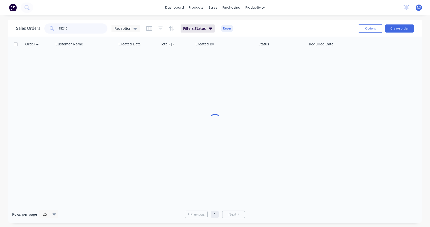
drag, startPoint x: 83, startPoint y: 28, endPoint x: 54, endPoint y: 28, distance: 29.3
click at [54, 28] on div "98240" at bounding box center [75, 28] width 63 height 10
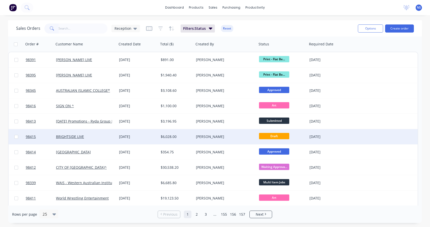
click at [183, 137] on div "$6,028.00" at bounding box center [176, 136] width 30 height 5
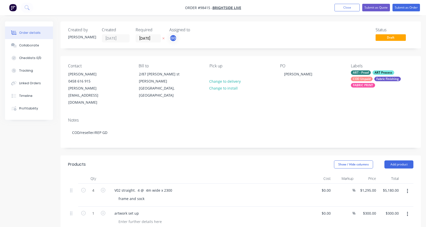
click at [344, 3] on nav "Order #98415 - BRIGHTSIDE LIVE Add product Close Submit as Quote Submit as Order" at bounding box center [213, 7] width 426 height 15
click at [343, 6] on button "Close" at bounding box center [347, 8] width 25 height 8
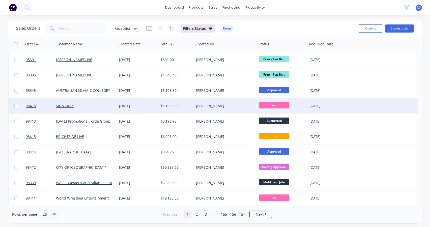
click at [234, 106] on div "[PERSON_NAME]" at bounding box center [224, 105] width 56 height 5
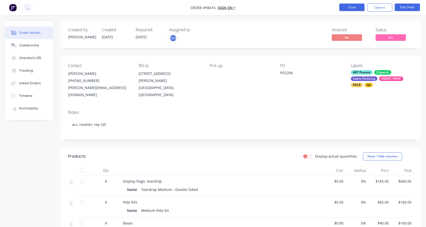
click at [350, 6] on button "Close" at bounding box center [351, 8] width 25 height 8
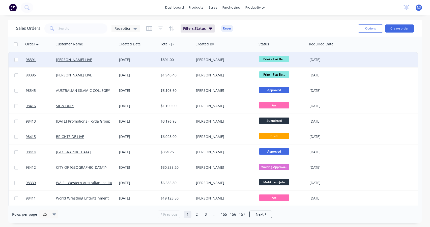
click at [233, 61] on div "[PERSON_NAME]" at bounding box center [224, 59] width 56 height 5
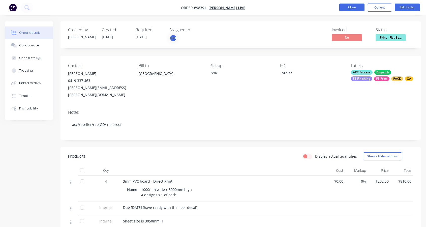
click at [348, 8] on button "Close" at bounding box center [351, 8] width 25 height 8
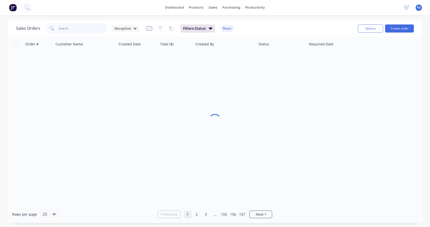
click at [80, 28] on input "text" at bounding box center [82, 28] width 49 height 10
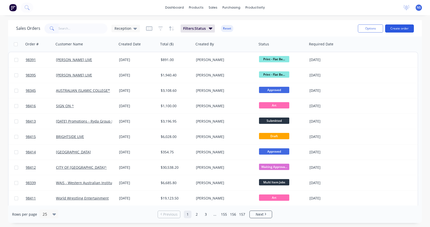
click at [402, 26] on button "Create order" at bounding box center [399, 28] width 29 height 8
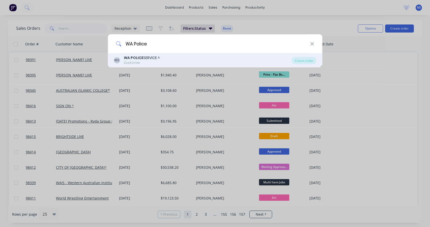
type input "WA Police"
click at [160, 60] on div "WA POLICE SERVICE ^" at bounding box center [142, 57] width 36 height 5
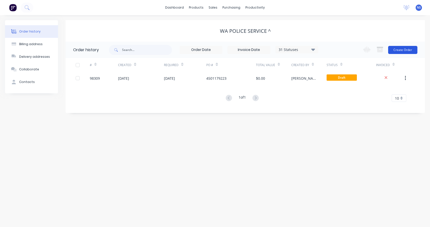
click at [401, 50] on button "Create Order" at bounding box center [402, 50] width 29 height 8
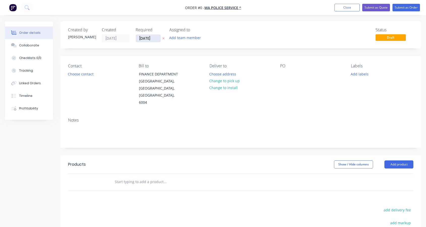
click at [144, 38] on input "[DATE]" at bounding box center [148, 39] width 25 height 8
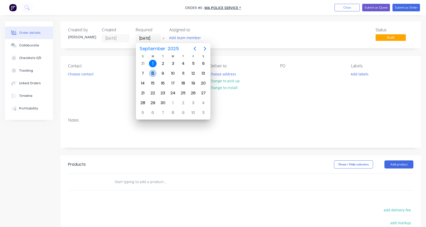
click at [152, 75] on div "8" at bounding box center [153, 74] width 8 height 8
type input "[DATE]"
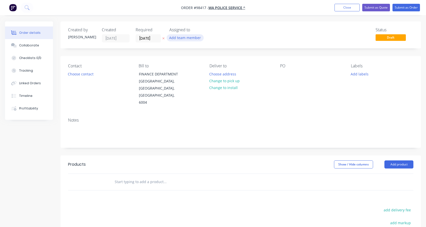
click at [184, 37] on button "Add team member" at bounding box center [185, 37] width 37 height 7
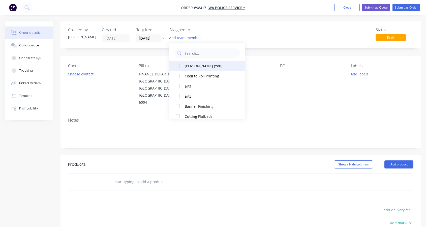
click at [191, 66] on div "[PERSON_NAME] (You)" at bounding box center [210, 65] width 50 height 5
click at [86, 76] on button "Choose contact" at bounding box center [80, 73] width 31 height 7
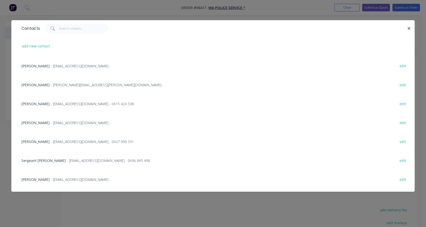
scroll to position [320, 0]
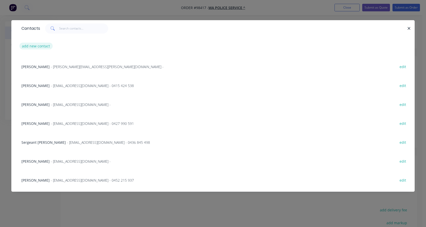
click at [34, 47] on button "add new contact" at bounding box center [35, 46] width 33 height 7
select select "AU"
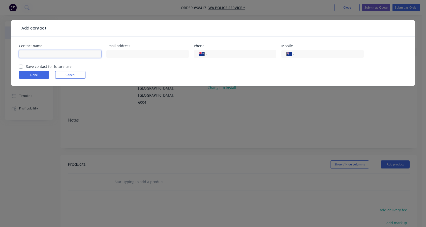
click at [57, 53] on input "text" at bounding box center [60, 54] width 82 height 8
type input "[PERSON_NAME]"
type input "[EMAIL_ADDRESS][DOMAIN_NAME]"
click at [304, 55] on input "tel" at bounding box center [328, 54] width 61 height 6
type input "0435 286 128"
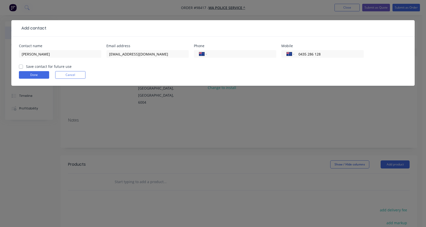
click at [26, 66] on label "Save contact for future use" at bounding box center [49, 66] width 46 height 5
click at [20, 66] on input "Save contact for future use" at bounding box center [21, 66] width 4 height 5
checkbox input "true"
click at [30, 75] on button "Done" at bounding box center [34, 75] width 30 height 8
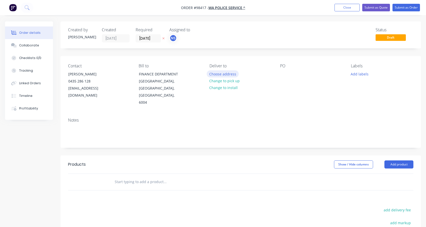
click at [228, 73] on button "Choose address" at bounding box center [223, 73] width 32 height 7
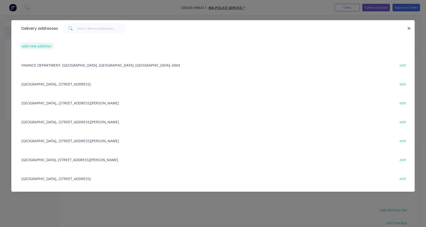
click at [37, 47] on button "add new address" at bounding box center [36, 46] width 35 height 7
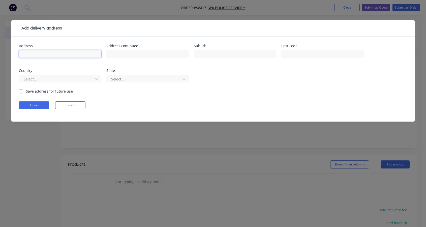
click at [38, 51] on input "text" at bounding box center [60, 54] width 82 height 8
type input "[GEOGRAPHIC_DATA]"
click at [116, 55] on input "text" at bounding box center [147, 54] width 82 height 8
type input "[STREET_ADDRESS]"
click at [208, 55] on input "text" at bounding box center [235, 54] width 82 height 8
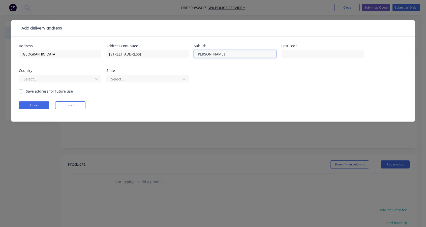
type input "[GEOGRAPHIC_DATA]"
click at [293, 54] on input "text" at bounding box center [322, 54] width 82 height 8
type input "6330"
click at [60, 78] on div at bounding box center [56, 79] width 67 height 6
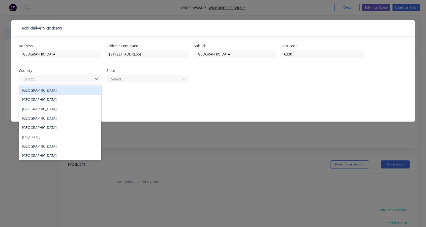
click at [61, 90] on div "[GEOGRAPHIC_DATA]" at bounding box center [60, 89] width 82 height 9
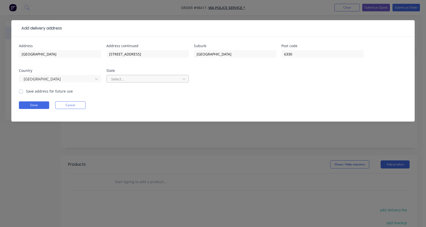
click at [139, 80] on div at bounding box center [144, 79] width 67 height 6
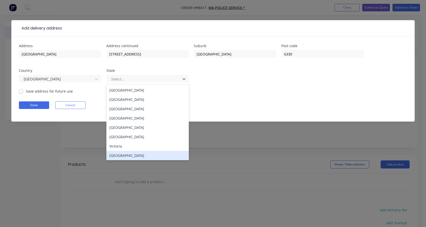
click at [140, 155] on div "[GEOGRAPHIC_DATA]" at bounding box center [147, 155] width 82 height 9
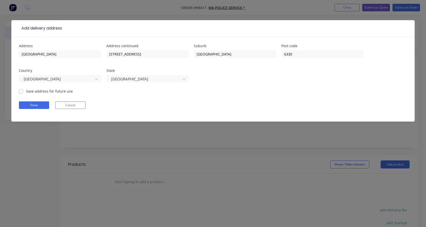
click at [26, 91] on label "Save address for future use" at bounding box center [49, 90] width 47 height 5
click at [20, 91] on input "Save address for future use" at bounding box center [21, 90] width 4 height 5
click at [26, 91] on label "Save address for future use" at bounding box center [49, 90] width 47 height 5
click at [21, 91] on input "Save address for future use" at bounding box center [21, 90] width 4 height 5
checkbox input "false"
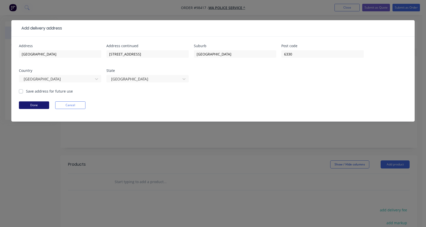
click at [36, 104] on button "Done" at bounding box center [34, 105] width 30 height 8
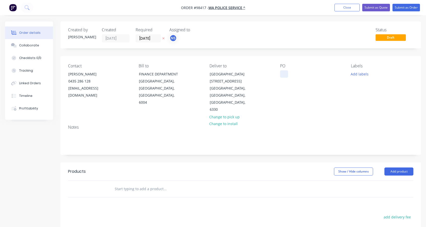
click at [284, 75] on div at bounding box center [284, 73] width 8 height 7
click at [357, 75] on button "Add labels" at bounding box center [359, 73] width 23 height 7
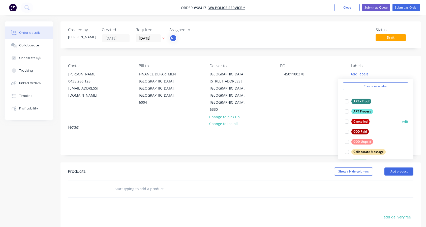
scroll to position [37, 0]
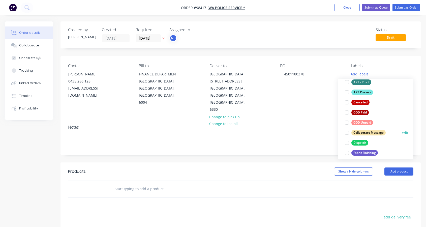
click at [345, 131] on div at bounding box center [347, 133] width 10 height 10
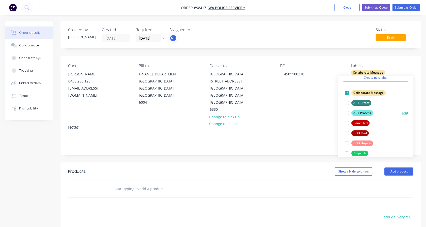
scroll to position [34, 0]
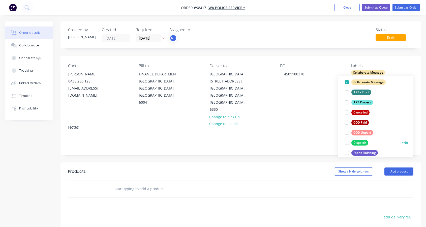
click at [347, 143] on div at bounding box center [347, 143] width 10 height 10
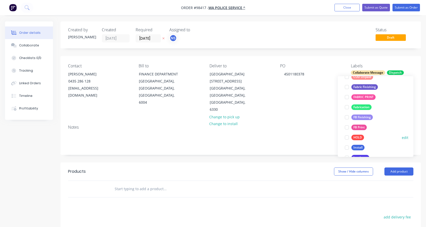
scroll to position [109, 0]
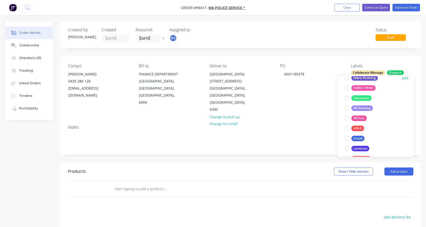
click at [346, 77] on div at bounding box center [347, 78] width 10 height 10
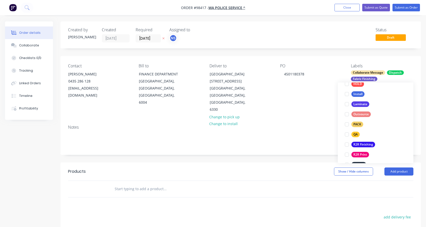
scroll to position [161, 0]
click at [347, 134] on div at bounding box center [347, 133] width 10 height 10
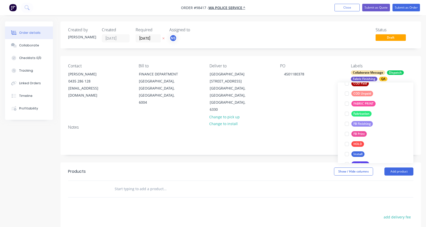
scroll to position [155, 0]
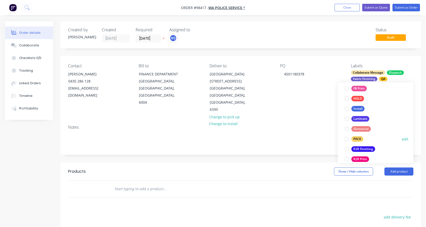
click at [346, 139] on div at bounding box center [347, 139] width 10 height 10
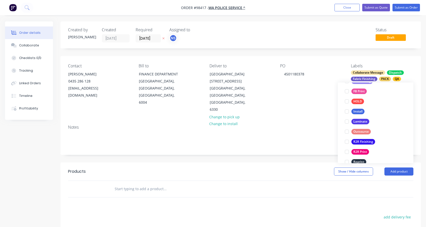
scroll to position [163, 0]
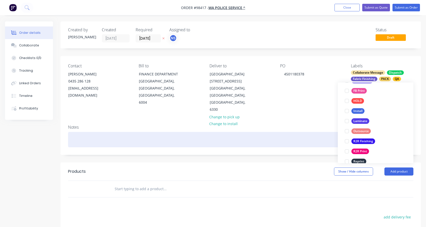
click at [98, 132] on div at bounding box center [240, 139] width 345 height 15
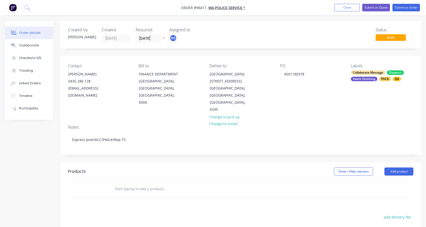
click at [122, 184] on input "text" at bounding box center [164, 189] width 101 height 10
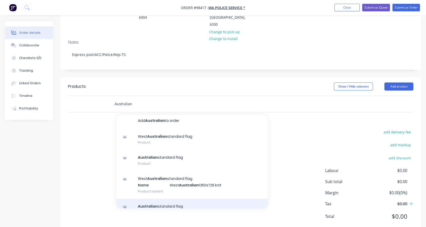
scroll to position [0, 0]
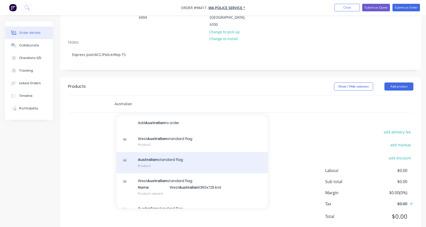
type input "Australian"
click at [184, 152] on div "Australian standard flag Product" at bounding box center [191, 162] width 151 height 21
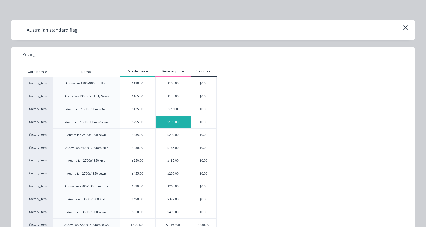
click at [164, 122] on div "$190.00" at bounding box center [173, 122] width 35 height 13
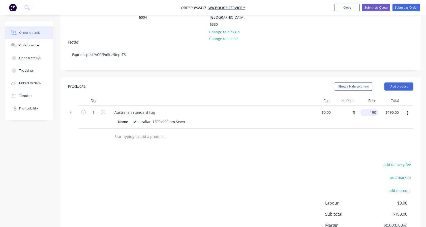
click at [365, 106] on div "190 $190.00" at bounding box center [367, 117] width 23 height 23
type input "215.02"
type input "190.00"
type input "$215.02"
type input "215.02"
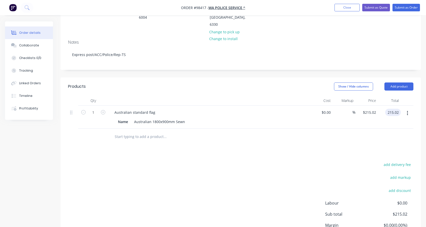
type input "$215.02"
click at [175, 118] on div "Australian 1800x900mm Sewn" at bounding box center [159, 121] width 55 height 7
click at [150, 132] on input "text" at bounding box center [164, 137] width 101 height 10
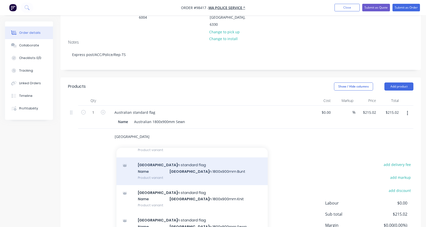
scroll to position [57, 0]
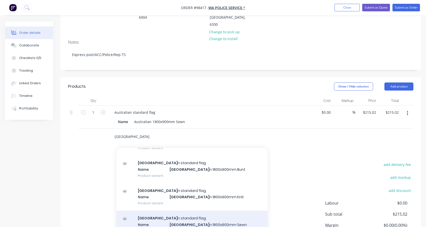
type input "[GEOGRAPHIC_DATA]"
click at [184, 211] on div "[GEOGRAPHIC_DATA] n standard flag Name [GEOGRAPHIC_DATA] n 1800x900mm Sewn Prod…" at bounding box center [191, 225] width 151 height 28
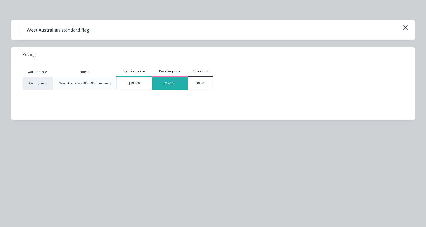
click at [169, 80] on div "$190.00" at bounding box center [169, 83] width 35 height 13
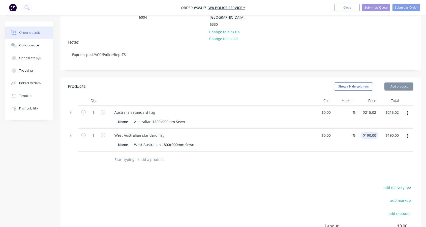
click at [371, 132] on input "$190.00" at bounding box center [371, 135] width 16 height 7
type input "$215.02"
click at [136, 155] on input "text" at bounding box center [164, 160] width 101 height 10
click at [395, 82] on button "Add product" at bounding box center [399, 86] width 29 height 8
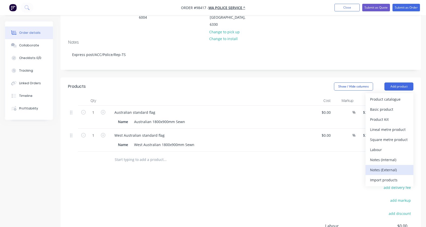
click at [389, 166] on div "Notes (External)" at bounding box center [389, 169] width 39 height 7
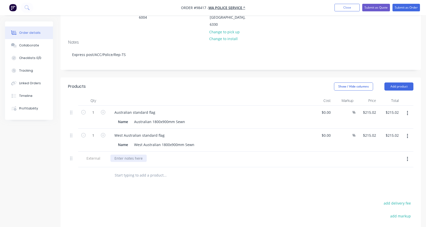
click at [122, 155] on div at bounding box center [128, 158] width 36 height 7
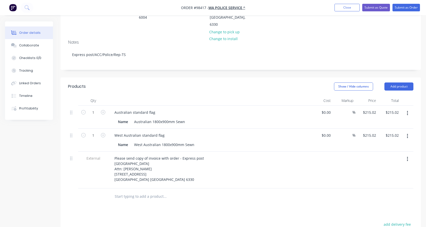
click at [127, 191] on input "text" at bounding box center [164, 196] width 101 height 10
click at [393, 82] on button "Add product" at bounding box center [399, 86] width 29 height 8
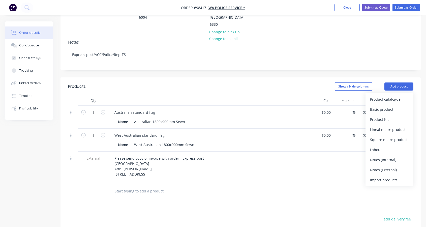
click at [385, 166] on div "Notes (External)" at bounding box center [389, 169] width 39 height 7
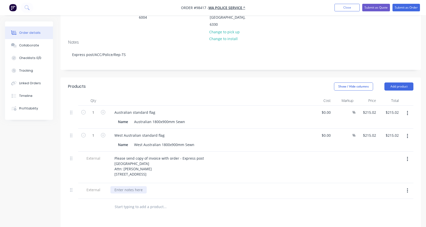
click at [120, 186] on div at bounding box center [128, 189] width 36 height 7
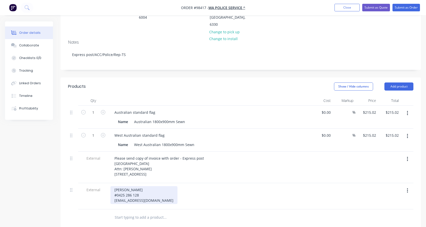
click at [115, 192] on div "[PERSON_NAME] #0425 286 128 [EMAIL_ADDRESS][DOMAIN_NAME]" at bounding box center [143, 195] width 67 height 18
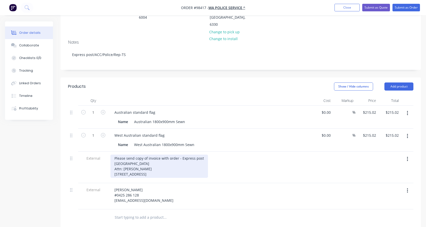
drag, startPoint x: 113, startPoint y: 149, endPoint x: 147, endPoint y: 161, distance: 35.2
click at [166, 166] on div "Please send copy of invoice with order - Express post [GEOGRAPHIC_DATA] Attn: […" at bounding box center [159, 166] width 98 height 23
copy div "[GEOGRAPHIC_DATA] Attn: [PERSON_NAME] [STREET_ADDRESS]"
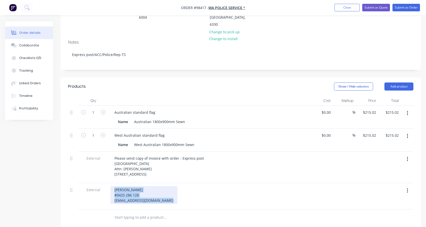
drag, startPoint x: 114, startPoint y: 181, endPoint x: 159, endPoint y: 195, distance: 47.2
click at [160, 196] on div "[PERSON_NAME] #0425 286 128 [EMAIL_ADDRESS][DOMAIN_NAME]" at bounding box center [209, 196] width 202 height 26
click at [27, 45] on div "Collaborate" at bounding box center [29, 45] width 20 height 5
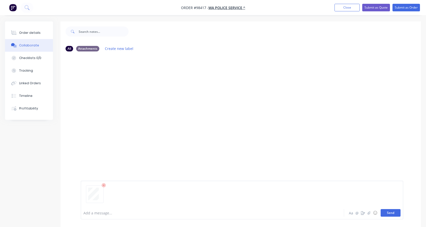
click at [392, 212] on button "Send" at bounding box center [391, 213] width 20 height 8
click at [347, 8] on button "Close" at bounding box center [347, 8] width 25 height 8
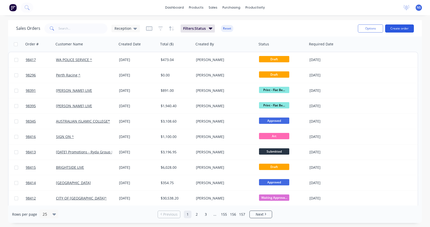
click at [399, 28] on button "Create order" at bounding box center [399, 28] width 29 height 8
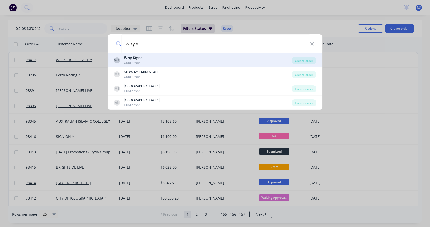
type input "way s"
click at [153, 57] on div "WS Way S igns Customer" at bounding box center [203, 60] width 178 height 10
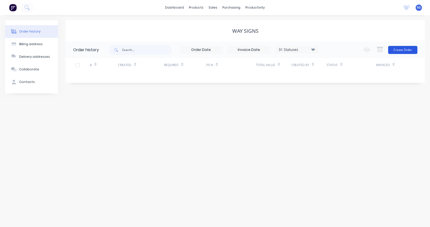
click at [403, 50] on button "Create Order" at bounding box center [402, 50] width 29 height 8
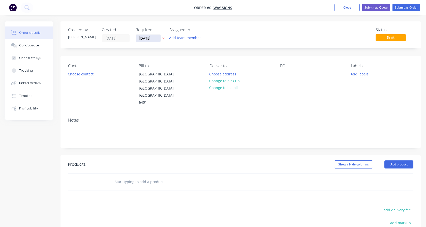
click at [144, 39] on input "[DATE]" at bounding box center [148, 39] width 25 height 8
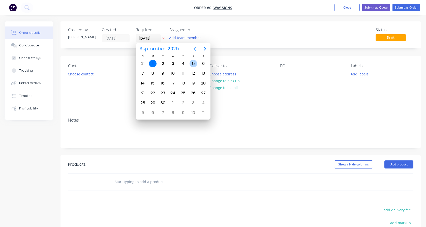
click at [193, 64] on div "5" at bounding box center [194, 64] width 8 height 8
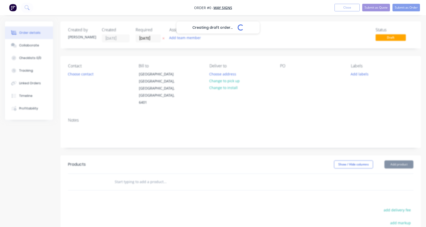
type input "[DATE]"
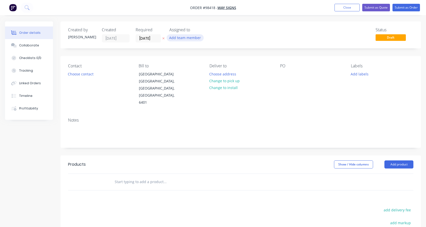
click at [181, 40] on button "Add team member" at bounding box center [185, 37] width 37 height 7
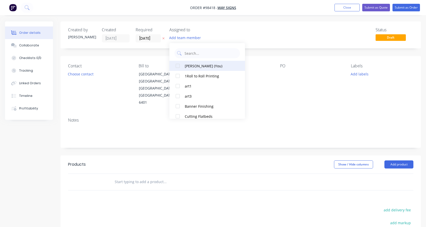
click at [191, 66] on div "[PERSON_NAME] (You)" at bounding box center [210, 65] width 50 height 5
click at [81, 74] on button "Choose contact" at bounding box center [80, 73] width 31 height 7
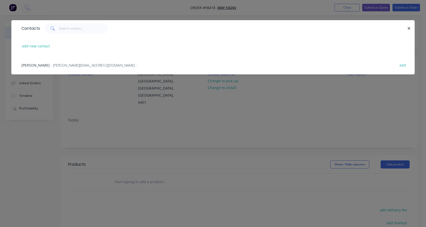
click at [51, 66] on span "- [PERSON_NAME][EMAIL_ADDRESS][DOMAIN_NAME] -" at bounding box center [94, 65] width 86 height 5
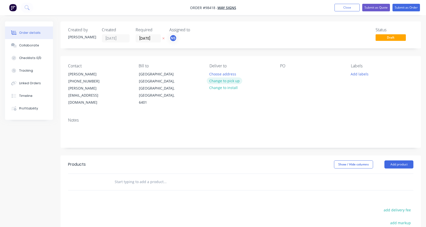
click at [225, 81] on button "Change to pick up" at bounding box center [225, 80] width 36 height 7
click at [217, 72] on div at bounding box center [214, 73] width 8 height 7
click at [281, 73] on div at bounding box center [284, 73] width 8 height 7
drag, startPoint x: 213, startPoint y: 74, endPoint x: 219, endPoint y: 80, distance: 8.2
click at [213, 74] on div "Nigel books courier" at bounding box center [230, 73] width 41 height 7
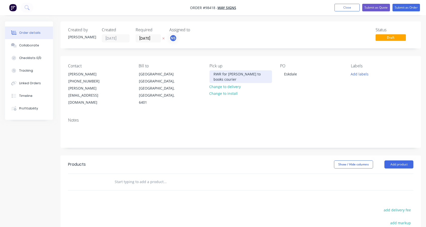
click at [251, 73] on div "RWR for [PERSON_NAME] to books courier" at bounding box center [241, 76] width 63 height 13
click at [355, 73] on button "Add labels" at bounding box center [359, 73] width 23 height 7
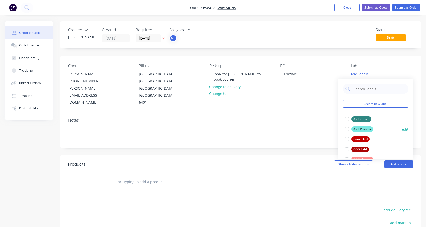
click at [347, 129] on div at bounding box center [347, 129] width 10 height 10
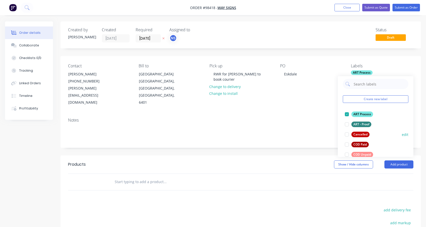
scroll to position [30, 0]
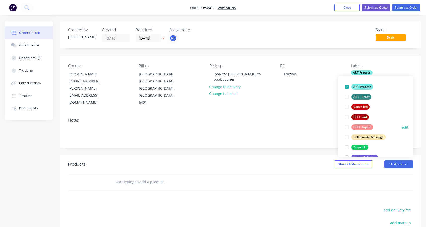
click at [347, 128] on div at bounding box center [347, 127] width 10 height 10
click at [347, 137] on div at bounding box center [347, 137] width 10 height 10
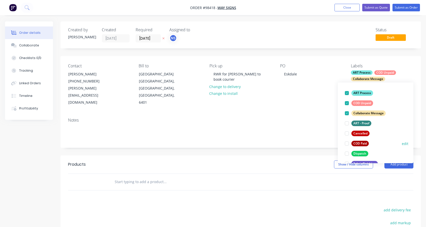
click at [346, 155] on div at bounding box center [347, 154] width 10 height 10
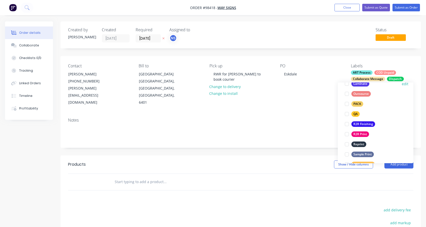
scroll to position [182, 0]
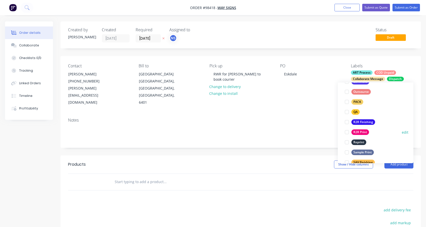
click at [346, 132] on div at bounding box center [347, 132] width 10 height 10
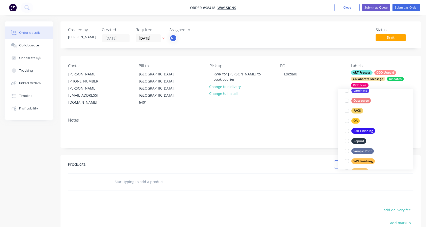
scroll to position [190, 0]
click at [347, 132] on div at bounding box center [347, 131] width 10 height 10
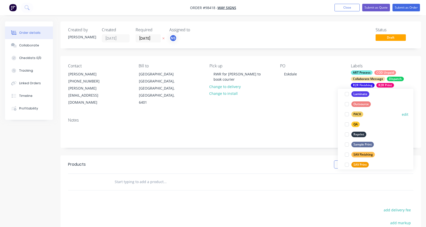
scroll to position [203, 0]
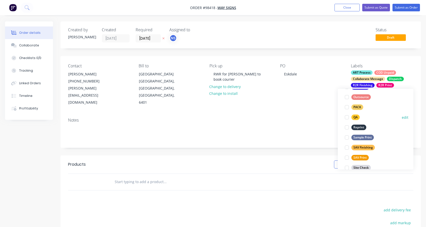
click at [347, 117] on div at bounding box center [347, 117] width 10 height 10
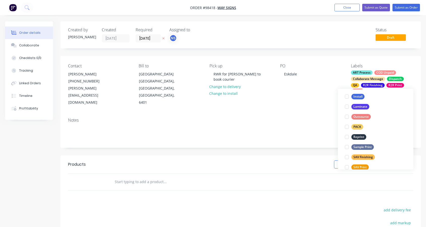
scroll to position [201, 0]
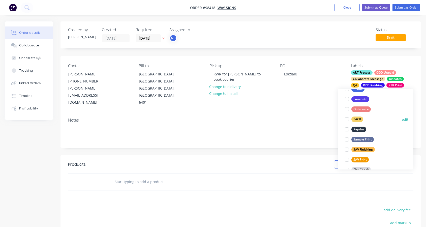
click at [347, 119] on div at bounding box center [347, 119] width 10 height 10
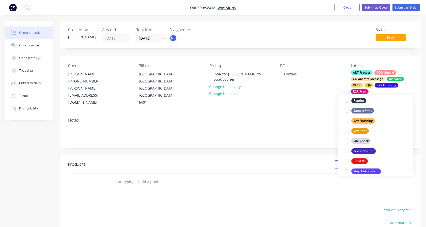
scroll to position [242, 0]
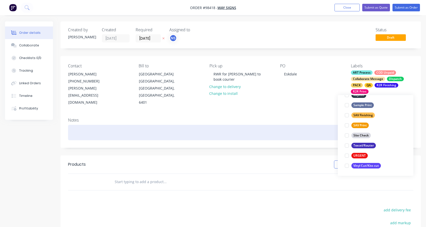
click at [88, 126] on div at bounding box center [240, 132] width 345 height 15
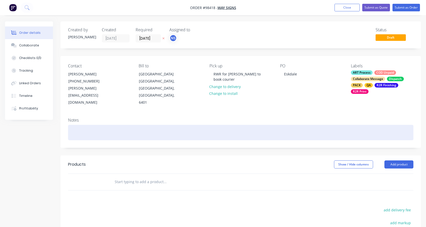
click at [88, 126] on div at bounding box center [240, 132] width 345 height 15
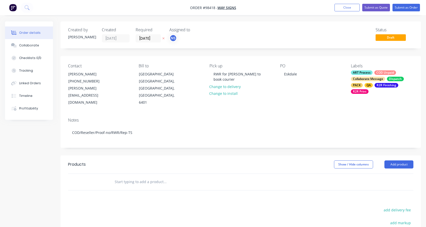
click at [127, 177] on input "text" at bounding box center [164, 182] width 101 height 10
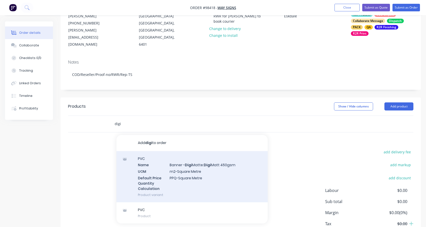
scroll to position [59, 0]
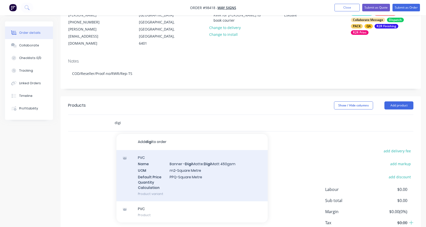
type input "digi"
click at [203, 171] on div "PVC Name Banner - Digi Matte: Digi Matt 450gsm UOM m2-Square Metre Default Pric…" at bounding box center [191, 175] width 151 height 51
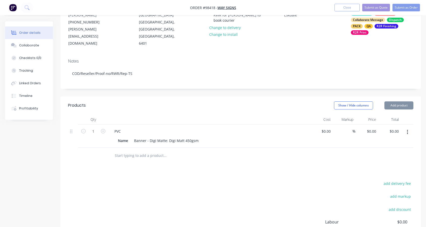
type input "$40.00"
click at [122, 128] on div "PVC" at bounding box center [117, 131] width 14 height 7
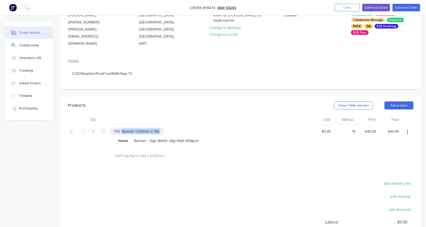
drag, startPoint x: 122, startPoint y: 125, endPoint x: 164, endPoint y: 123, distance: 42.4
click at [170, 128] on div "PVC Banner 1200mm x 765" at bounding box center [209, 131] width 198 height 7
click at [134, 128] on div "PVC Banner 1200mm x 765" at bounding box center [136, 131] width 53 height 7
drag, startPoint x: 134, startPoint y: 124, endPoint x: 124, endPoint y: 125, distance: 10.1
click at [121, 128] on div "PVC Banner 1200mm x 765" at bounding box center [136, 131] width 53 height 7
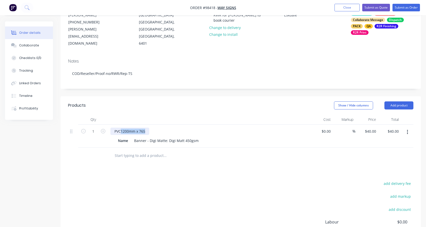
drag, startPoint x: 121, startPoint y: 124, endPoint x: 137, endPoint y: 125, distance: 15.4
click at [149, 128] on div "PVC1200mm x 765" at bounding box center [129, 131] width 39 height 7
click at [197, 137] on div "Banner - Digi Matte: Digi Matt 450gsm" at bounding box center [166, 140] width 69 height 7
click at [190, 137] on div "Banner - Digi Matte: Digi Matt 450gsm" at bounding box center [166, 140] width 69 height 7
click at [198, 137] on div "Banner - Digi Matte: Digi Matt 450gsm" at bounding box center [166, 140] width 69 height 7
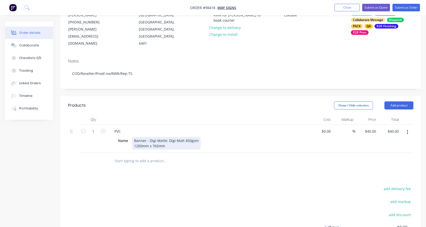
click at [197, 137] on div "Banner - Digi Matte: Digi Matt 450gsm 1200mm x 765mm" at bounding box center [166, 143] width 69 height 13
click at [154, 161] on input "text" at bounding box center [164, 161] width 101 height 10
type input "anti gr"
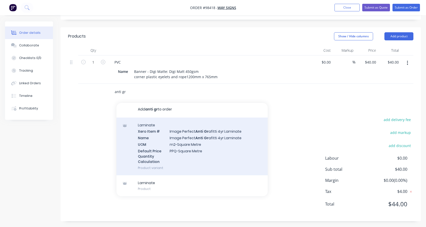
scroll to position [0, 0]
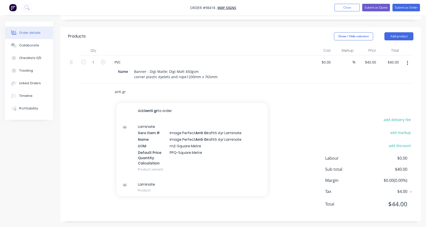
drag, startPoint x: 130, startPoint y: 91, endPoint x: 104, endPoint y: 89, distance: 25.8
click at [104, 89] on div "anti gr Add anti gr to order Laminate Xero Item # Image Perfect Anti Gr afitti …" at bounding box center [240, 92] width 345 height 16
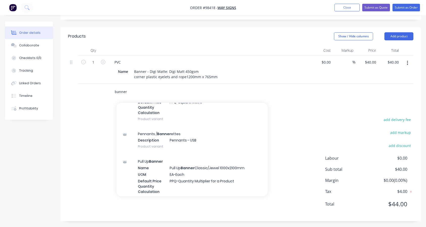
scroll to position [830, 0]
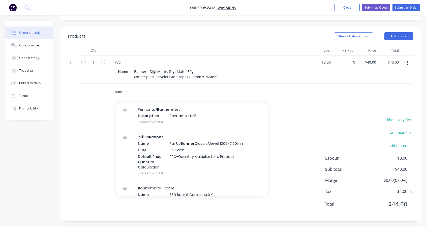
type input "banner"
click at [258, 84] on div "banner Add banner to order Fabric/Textile Xero Item # Fabric - Banner Wall Name…" at bounding box center [199, 92] width 182 height 16
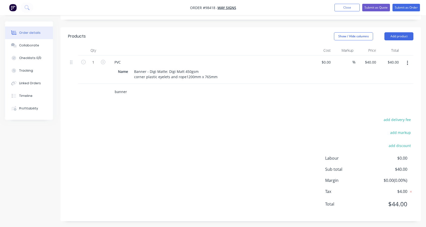
click at [100, 86] on div "banner" at bounding box center [240, 92] width 345 height 16
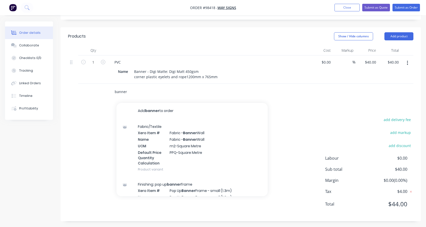
click at [106, 90] on div "banner Add banner to order Fabric/Textile Xero Item # Fabric - Banner Wall Name…" at bounding box center [240, 92] width 345 height 16
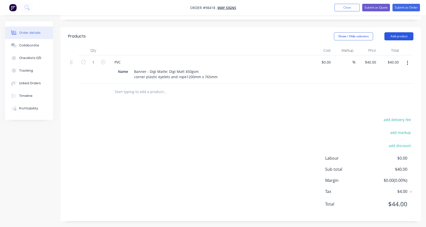
click at [398, 32] on button "Add product" at bounding box center [399, 36] width 29 height 8
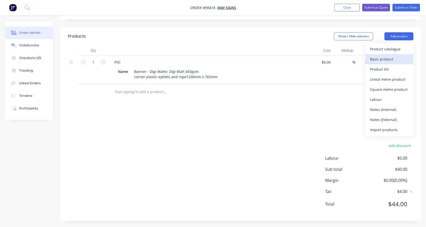
click at [385, 55] on div "Basic product" at bounding box center [389, 58] width 39 height 7
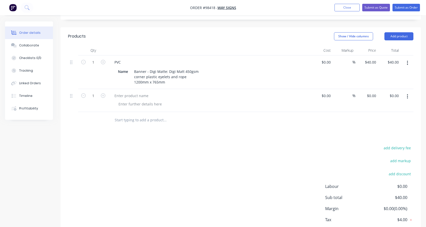
click at [407, 94] on icon "button" at bounding box center [407, 97] width 1 height 6
click at [387, 126] on div "Delete" at bounding box center [389, 129] width 39 height 7
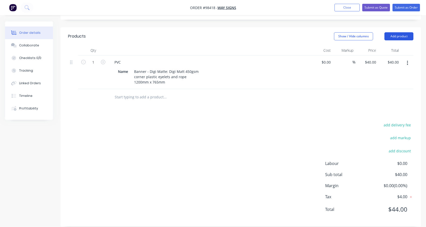
click at [398, 32] on button "Add product" at bounding box center [399, 36] width 29 height 8
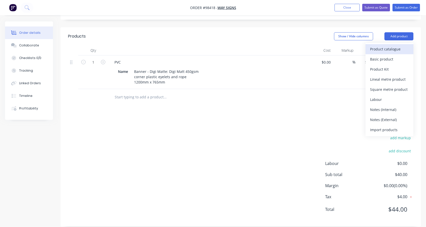
click at [392, 45] on div "Product catalogue" at bounding box center [389, 48] width 39 height 7
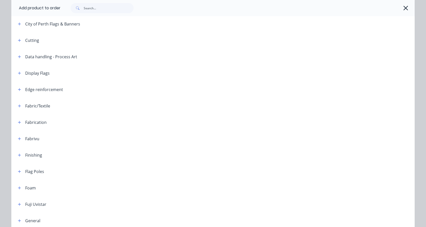
scroll to position [160, 0]
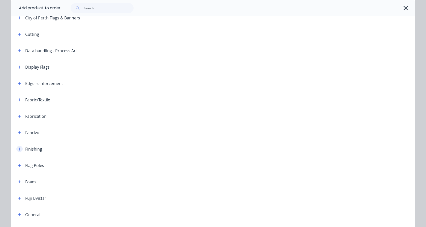
click at [18, 147] on icon "button" at bounding box center [19, 149] width 3 height 4
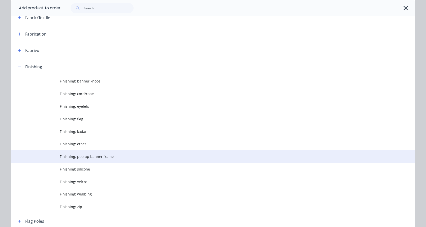
scroll to position [249, 0]
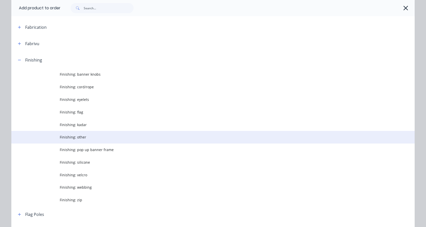
click at [78, 138] on span "Finishing: other" at bounding box center [202, 136] width 284 height 5
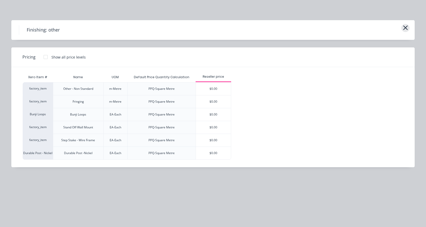
click at [404, 28] on icon "button" at bounding box center [405, 27] width 5 height 5
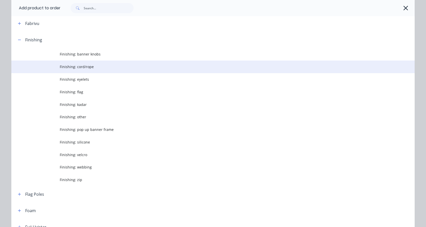
scroll to position [248, 0]
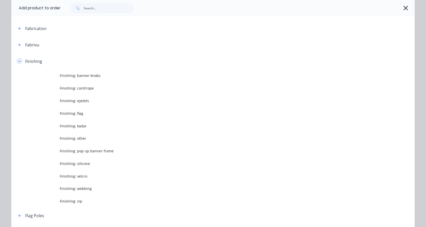
click at [18, 60] on icon "button" at bounding box center [19, 62] width 3 height 4
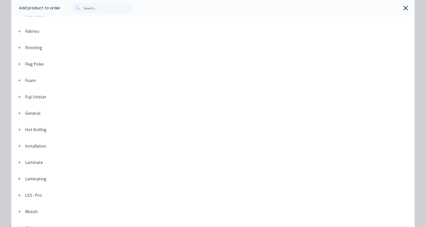
scroll to position [263, 0]
click at [18, 176] on icon "button" at bounding box center [19, 178] width 3 height 4
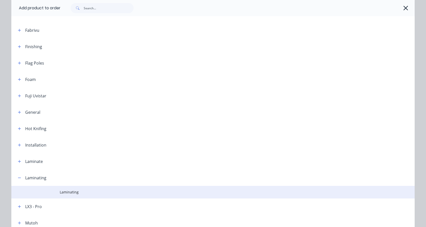
click at [63, 193] on span "Laminating" at bounding box center [202, 191] width 284 height 5
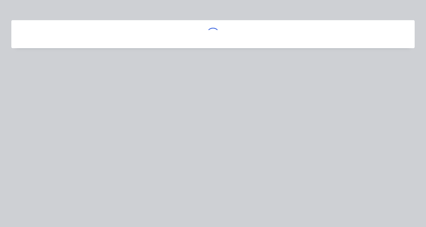
scroll to position [0, 0]
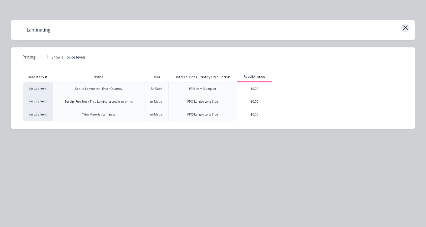
click at [404, 26] on icon "button" at bounding box center [405, 27] width 5 height 7
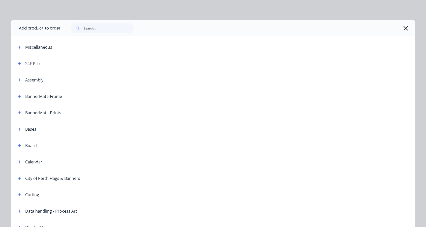
scroll to position [432, 0]
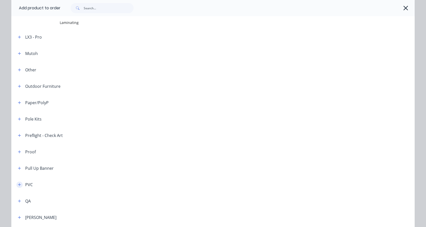
click at [16, 183] on button "button" at bounding box center [19, 185] width 6 height 6
click at [65, 197] on span "PVC" at bounding box center [202, 198] width 284 height 5
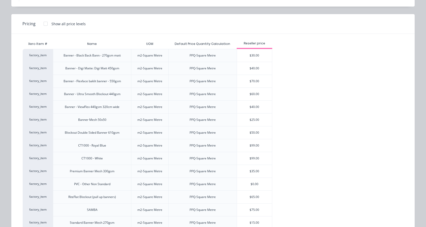
scroll to position [0, 0]
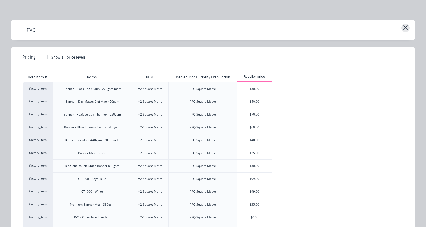
click at [403, 24] on icon "button" at bounding box center [405, 27] width 5 height 7
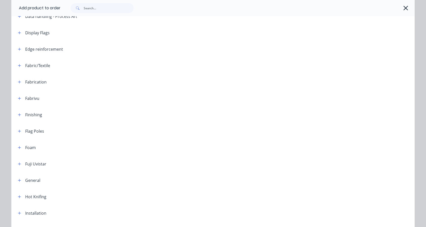
scroll to position [90, 0]
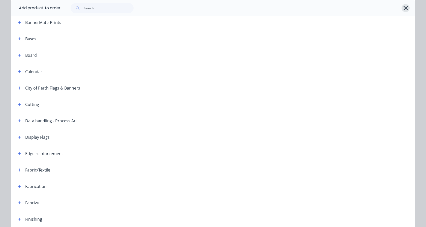
drag, startPoint x: 399, startPoint y: 8, endPoint x: 402, endPoint y: 7, distance: 2.8
click at [400, 8] on div at bounding box center [235, 8] width 349 height 10
click at [403, 7] on icon "button" at bounding box center [405, 8] width 5 height 7
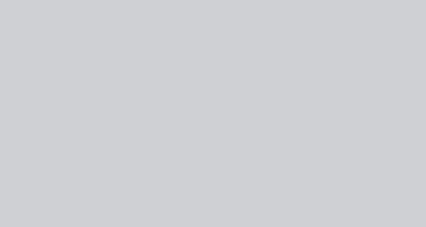
scroll to position [0, 0]
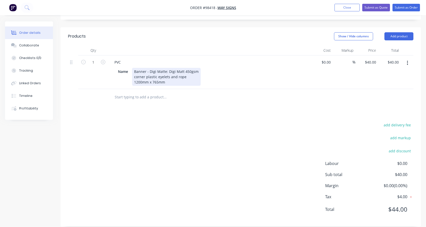
click at [172, 75] on div "Banner - Digi Matte: Digi Matt 450gsm corner plastic eyelets and rope 1200mm x …" at bounding box center [166, 77] width 69 height 18
click at [196, 68] on div "Banner - Digi Matte: Digi Matt 450gsm corner plastic eyelets and rope 1200mm x …" at bounding box center [166, 77] width 69 height 18
drag, startPoint x: 183, startPoint y: 65, endPoint x: 164, endPoint y: 65, distance: 18.4
click at [164, 68] on div "Banner - Digi Matte: Digi Matt 450gsm corner plastic eyelets and rope 1200mm x …" at bounding box center [166, 77] width 69 height 18
click at [182, 68] on div "Banner - Digi Matt - 450gsm corner plastic eyelets and rope 1200mm x 765mm" at bounding box center [160, 77] width 56 height 18
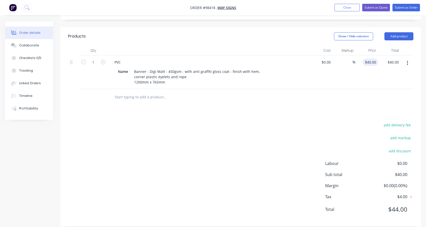
click at [369, 55] on div "$40.00 $40.00" at bounding box center [367, 72] width 23 height 34
type input "150"
type input "40.00"
type input "$150.00"
type input "150.00"
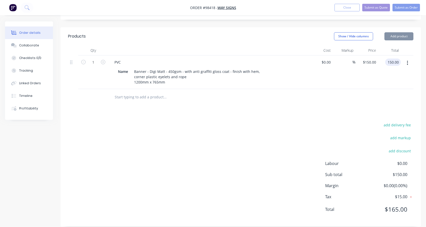
type input "$150.00"
click at [400, 32] on button "Add product" at bounding box center [399, 36] width 29 height 8
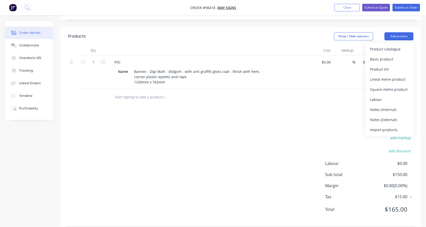
click at [384, 116] on div "Notes (External)" at bounding box center [389, 119] width 39 height 7
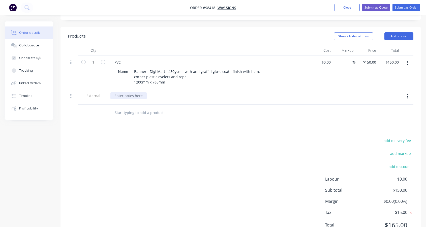
click at [129, 92] on div at bounding box center [128, 95] width 36 height 7
click at [125, 92] on div "RWR - [PERSON_NAME] to book courier" at bounding box center [147, 95] width 74 height 7
click at [152, 108] on input "text" at bounding box center [164, 113] width 101 height 10
click at [399, 32] on button "Add product" at bounding box center [399, 36] width 29 height 8
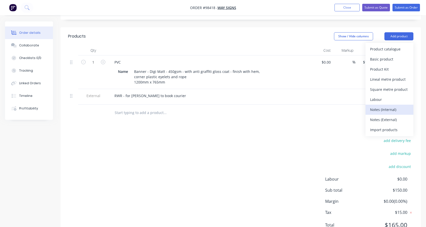
click at [396, 106] on div "Notes (Internal)" at bounding box center [389, 109] width 39 height 7
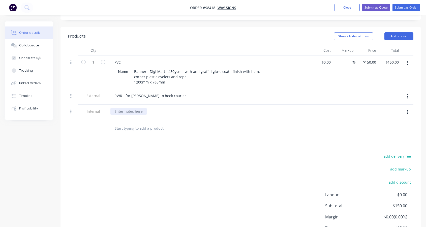
click at [137, 108] on div at bounding box center [128, 111] width 36 height 7
drag, startPoint x: 26, startPoint y: 44, endPoint x: 31, endPoint y: 42, distance: 5.1
click at [26, 44] on div "Collaborate" at bounding box center [29, 45] width 20 height 5
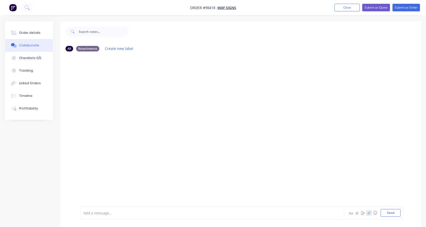
click at [369, 215] on button "button" at bounding box center [369, 213] width 6 height 6
click at [32, 33] on div "Order details" at bounding box center [29, 33] width 21 height 5
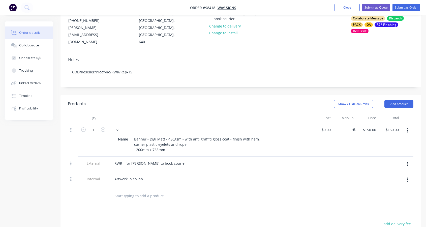
scroll to position [66, 0]
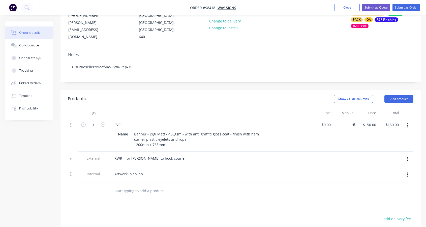
click at [163, 179] on div at bounding box center [209, 179] width 198 height 1
click at [198, 179] on div at bounding box center [209, 179] width 198 height 1
drag, startPoint x: 102, startPoint y: 168, endPoint x: 101, endPoint y: 163, distance: 4.3
click at [101, 167] on div "Internal" at bounding box center [93, 175] width 30 height 16
drag, startPoint x: 399, startPoint y: 166, endPoint x: 370, endPoint y: 170, distance: 29.4
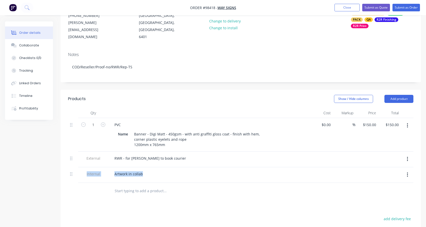
click at [389, 157] on div "1 PVC Name Banner - Digi Matt - 450gsm - with anti graffiti gloss coat - finish…" at bounding box center [240, 150] width 345 height 65
click at [339, 168] on div at bounding box center [344, 175] width 23 height 16
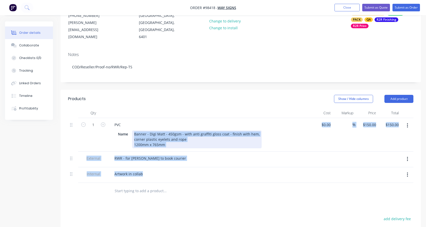
drag, startPoint x: 286, startPoint y: 169, endPoint x: 249, endPoint y: 170, distance: 37.3
click at [260, 170] on div "Artwork in collab" at bounding box center [209, 173] width 198 height 7
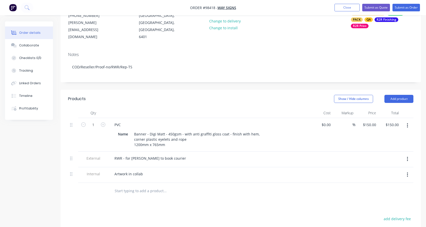
click at [207, 179] on div at bounding box center [209, 179] width 198 height 1
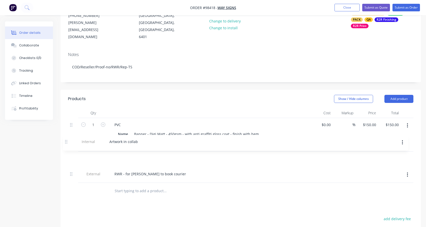
drag, startPoint x: 71, startPoint y: 167, endPoint x: 70, endPoint y: 142, distance: 25.0
click at [68, 140] on div "1 PVC Name Banner - Digi Matt - 450gsm - with anti graffiti gloss coat - finish…" at bounding box center [240, 150] width 345 height 65
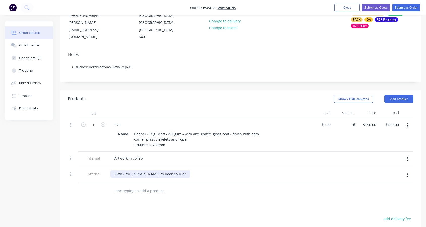
drag, startPoint x: 129, startPoint y: 167, endPoint x: 144, endPoint y: 170, distance: 15.4
click at [129, 170] on div "RWR - for [PERSON_NAME] to book courier" at bounding box center [150, 173] width 80 height 7
click at [142, 170] on div "RWR - so [PERSON_NAME] to book courier" at bounding box center [149, 173] width 79 height 7
click at [260, 90] on header "Products Show / Hide columns Add product" at bounding box center [241, 99] width 361 height 18
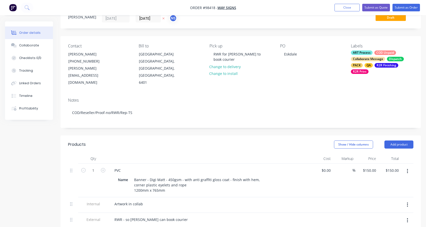
scroll to position [11, 0]
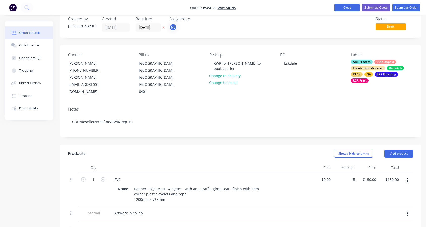
click at [342, 8] on button "Close" at bounding box center [347, 8] width 25 height 8
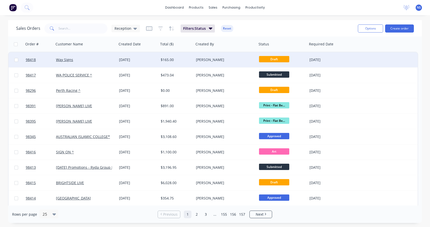
click at [93, 62] on div "Way Signs" at bounding box center [84, 59] width 56 height 5
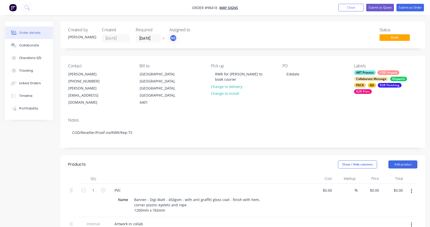
type input "$150.00"
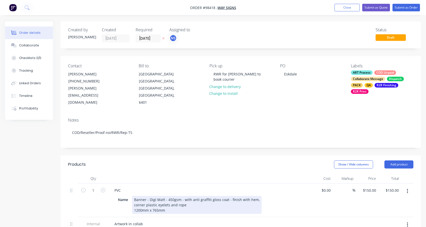
click at [134, 196] on div "Banner - Digi Matt - 450gsm - with anti graffiti gloss coat - finish with hem, …" at bounding box center [197, 205] width 130 height 18
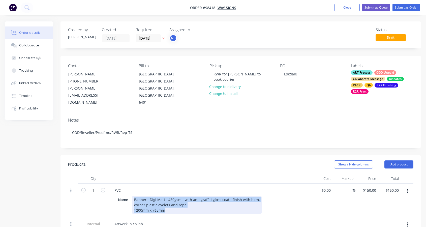
drag, startPoint x: 134, startPoint y: 192, endPoint x: 246, endPoint y: 201, distance: 112.6
click at [246, 201] on div "Banner - Digi Matt - 450gsm - with anti graffiti gloss coat - finish with hem, …" at bounding box center [197, 205] width 130 height 18
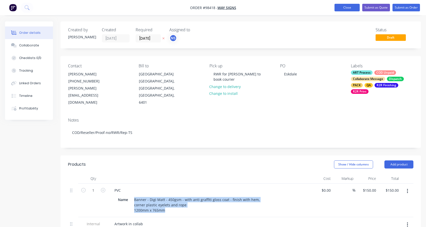
click at [348, 7] on button "Close" at bounding box center [347, 8] width 25 height 8
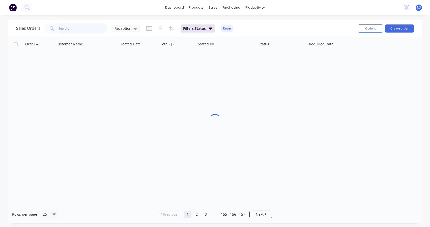
click at [76, 28] on input "text" at bounding box center [82, 28] width 49 height 10
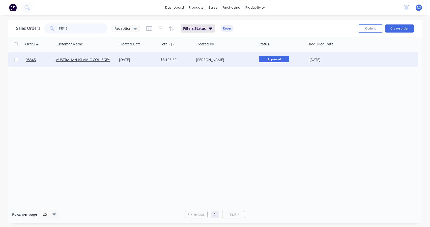
type input "98345"
click at [153, 62] on div "[DATE]" at bounding box center [138, 59] width 42 height 15
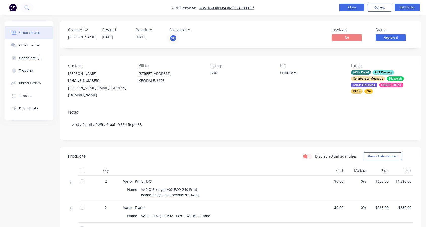
click at [344, 7] on button "Close" at bounding box center [351, 8] width 25 height 8
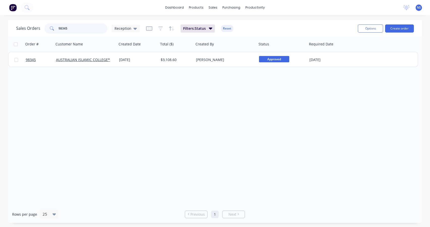
click at [75, 28] on input "98345" at bounding box center [82, 28] width 49 height 10
drag, startPoint x: 79, startPoint y: 28, endPoint x: 46, endPoint y: 29, distance: 33.0
click at [46, 29] on div "98345" at bounding box center [75, 28] width 63 height 10
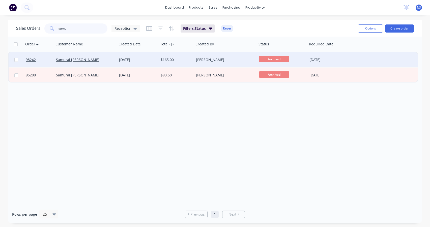
type input "samu"
click at [95, 62] on div "Samurai [PERSON_NAME]" at bounding box center [84, 59] width 56 height 5
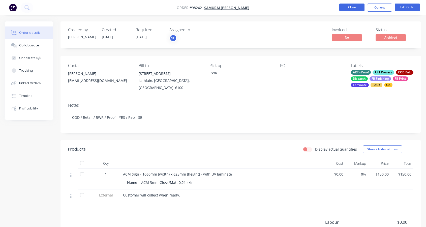
click at [353, 8] on button "Close" at bounding box center [351, 8] width 25 height 8
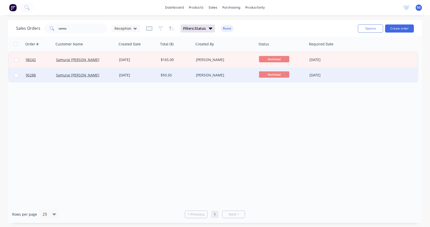
click at [110, 76] on div "Samurai [PERSON_NAME]" at bounding box center [84, 75] width 56 height 5
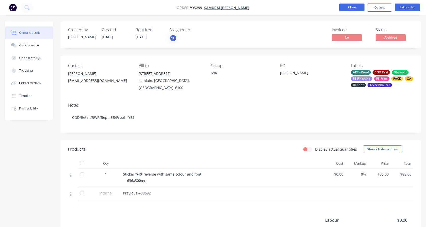
click at [348, 6] on button "Close" at bounding box center [351, 8] width 25 height 8
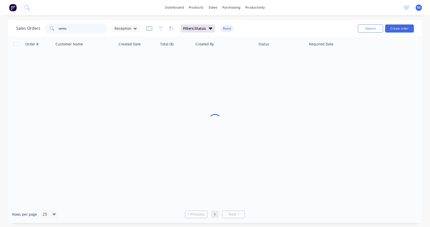
drag, startPoint x: 77, startPoint y: 28, endPoint x: 43, endPoint y: 28, distance: 33.8
click at [43, 28] on div "Sales Orders samu Reception" at bounding box center [78, 28] width 124 height 10
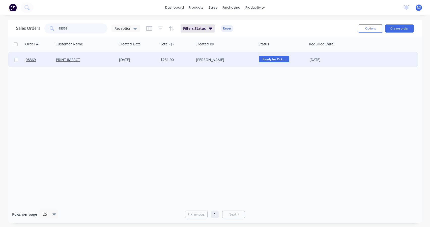
type input "98369"
click at [103, 61] on div "PRINT IMPACT" at bounding box center [84, 59] width 56 height 5
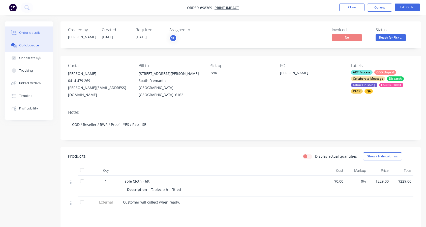
click at [29, 46] on div "Collaborate" at bounding box center [29, 45] width 20 height 5
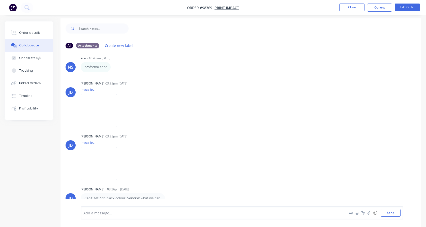
scroll to position [8, 0]
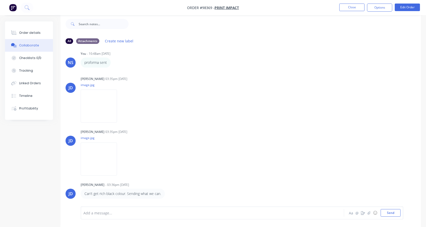
click at [115, 213] on div at bounding box center [203, 212] width 238 height 5
click at [351, 6] on button "Close" at bounding box center [351, 8] width 25 height 8
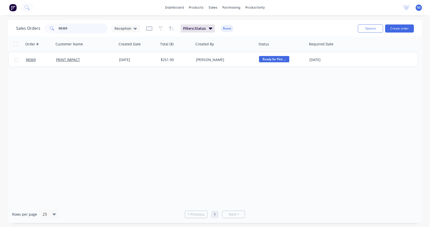
click at [76, 28] on input "98369" at bounding box center [82, 28] width 49 height 10
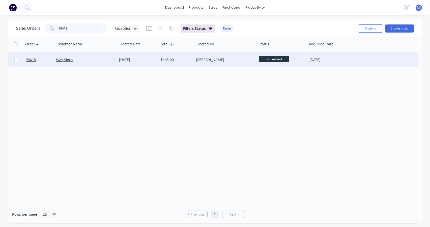
type input "98418"
click at [102, 60] on div "Way Signs" at bounding box center [84, 59] width 56 height 5
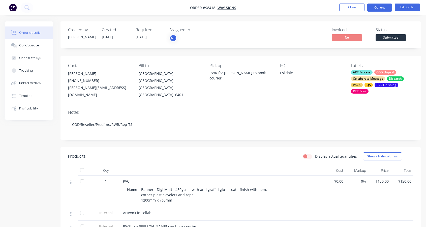
click at [374, 7] on button "Options" at bounding box center [379, 8] width 25 height 8
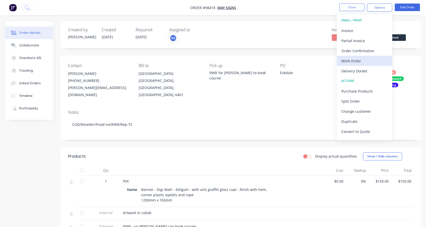
click at [357, 58] on div "Work Order" at bounding box center [364, 60] width 46 height 7
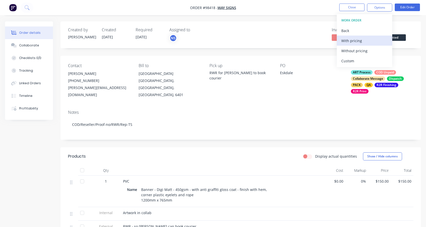
click at [351, 43] on div "With pricing" at bounding box center [364, 40] width 46 height 7
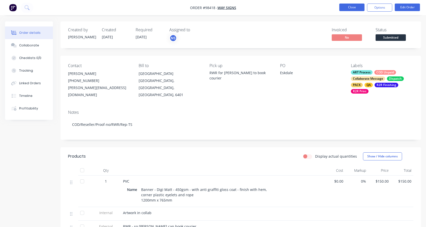
click at [359, 5] on button "Close" at bounding box center [351, 8] width 25 height 8
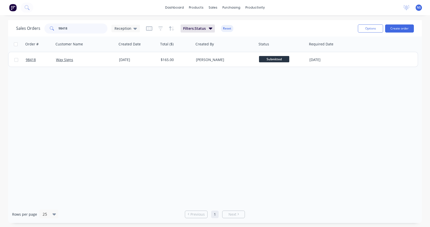
click at [73, 28] on input "98418" at bounding box center [82, 28] width 49 height 10
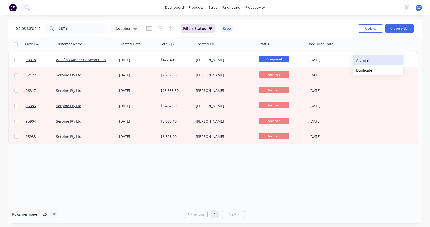
click at [361, 60] on button "Archive" at bounding box center [377, 60] width 50 height 10
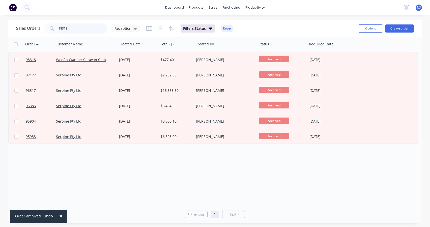
click at [74, 28] on input "98318" at bounding box center [82, 28] width 49 height 10
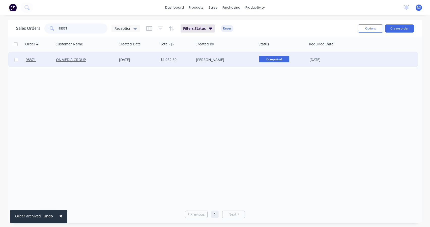
type input "98371"
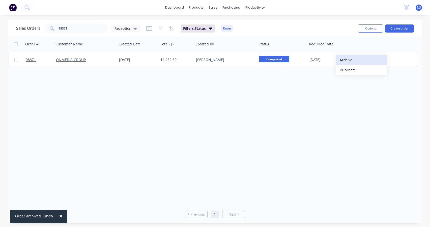
click at [345, 60] on button "Archive" at bounding box center [361, 60] width 50 height 10
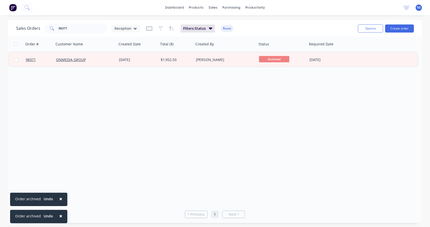
click at [60, 199] on span "×" at bounding box center [60, 198] width 3 height 7
click at [60, 216] on span "×" at bounding box center [60, 215] width 3 height 7
